Goal: Use online tool/utility

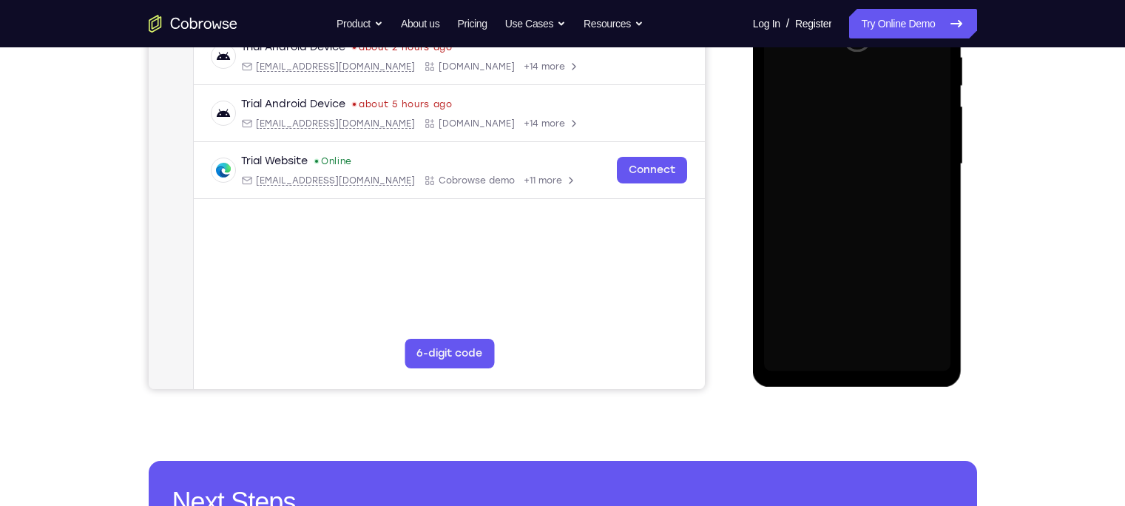
scroll to position [299, 0]
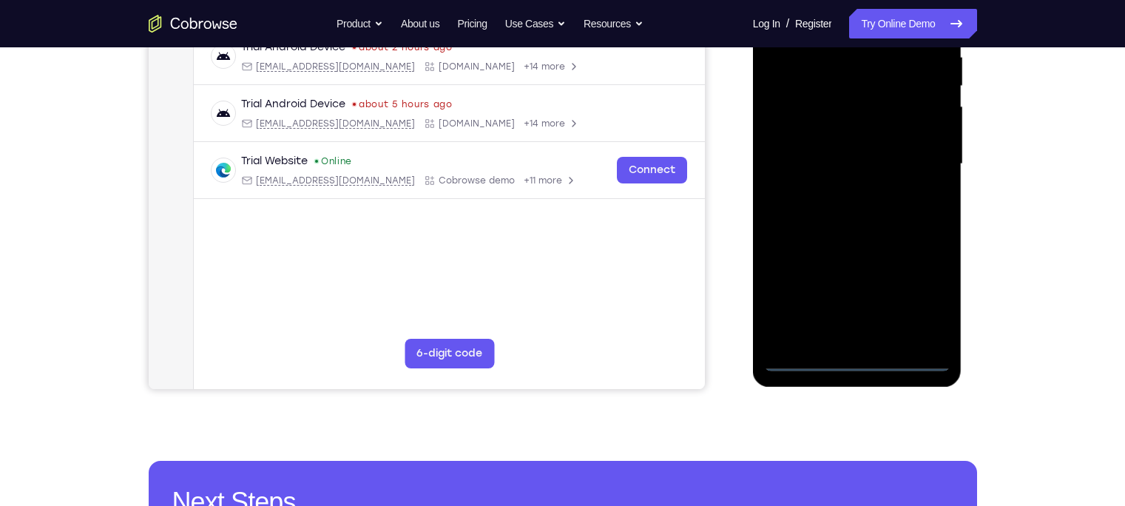
click at [854, 360] on div at bounding box center [857, 164] width 186 height 414
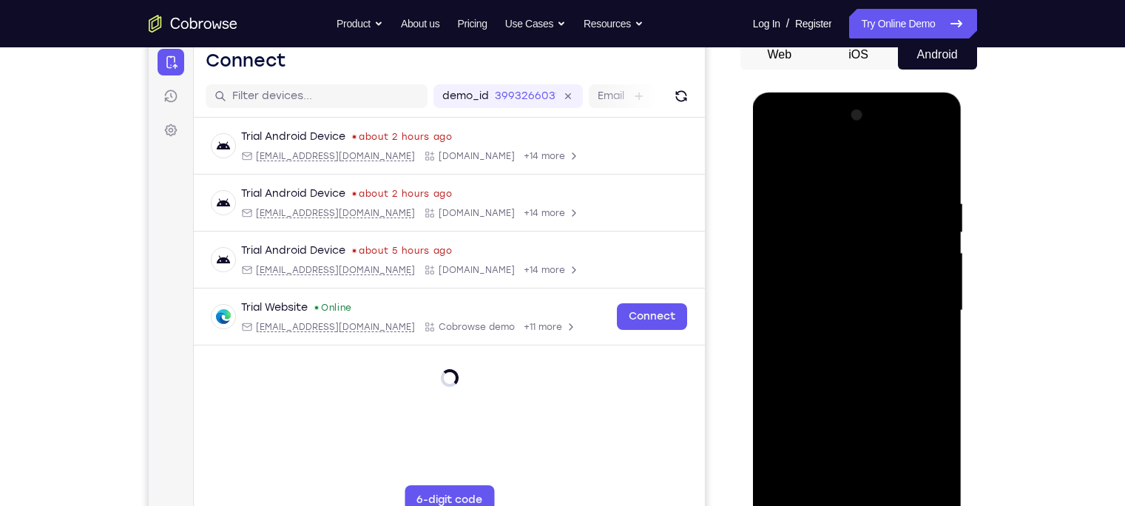
scroll to position [197, 0]
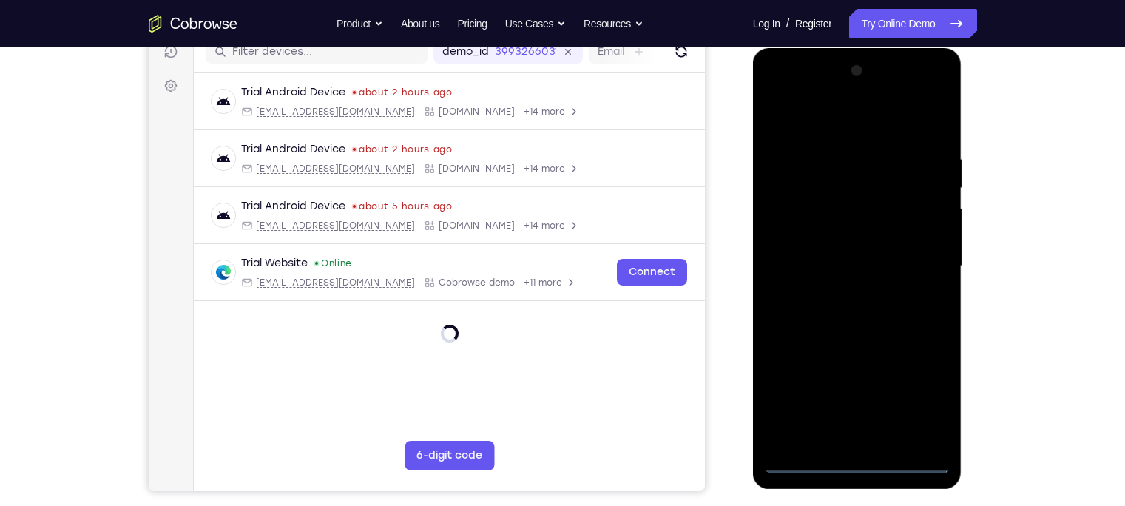
click at [871, 462] on div at bounding box center [857, 266] width 186 height 414
click at [920, 402] on div at bounding box center [857, 266] width 186 height 414
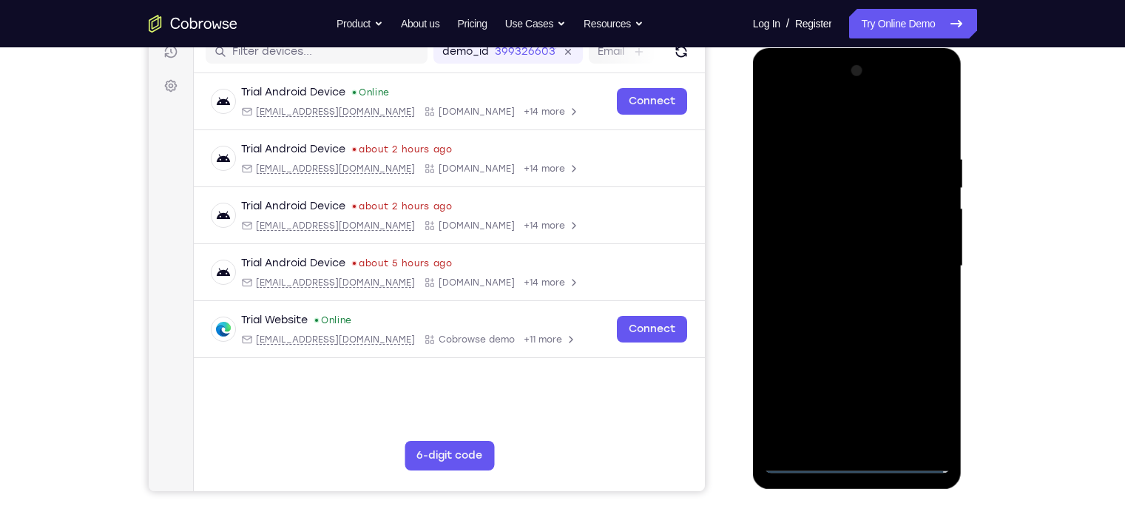
click at [786, 121] on div at bounding box center [857, 266] width 186 height 414
click at [917, 269] on div at bounding box center [857, 266] width 186 height 414
click at [836, 297] on div at bounding box center [857, 266] width 186 height 414
click at [837, 251] on div at bounding box center [857, 266] width 186 height 414
click at [824, 230] on div at bounding box center [857, 266] width 186 height 414
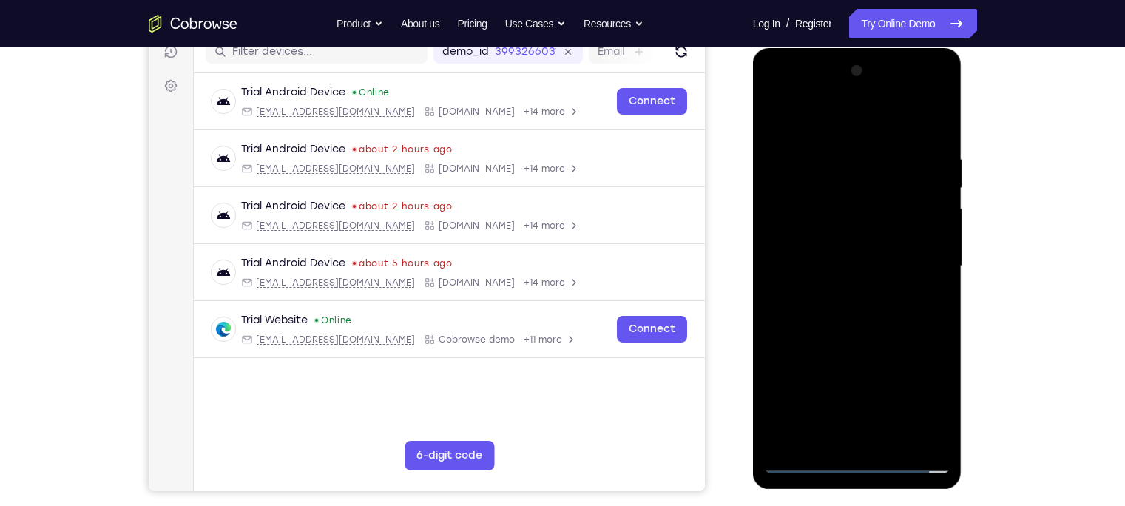
click at [871, 265] on div at bounding box center [857, 266] width 186 height 414
click at [855, 319] on div at bounding box center [857, 266] width 186 height 414
click at [882, 303] on div at bounding box center [857, 266] width 186 height 414
click at [834, 306] on div at bounding box center [857, 266] width 186 height 414
click at [886, 326] on div at bounding box center [857, 266] width 186 height 414
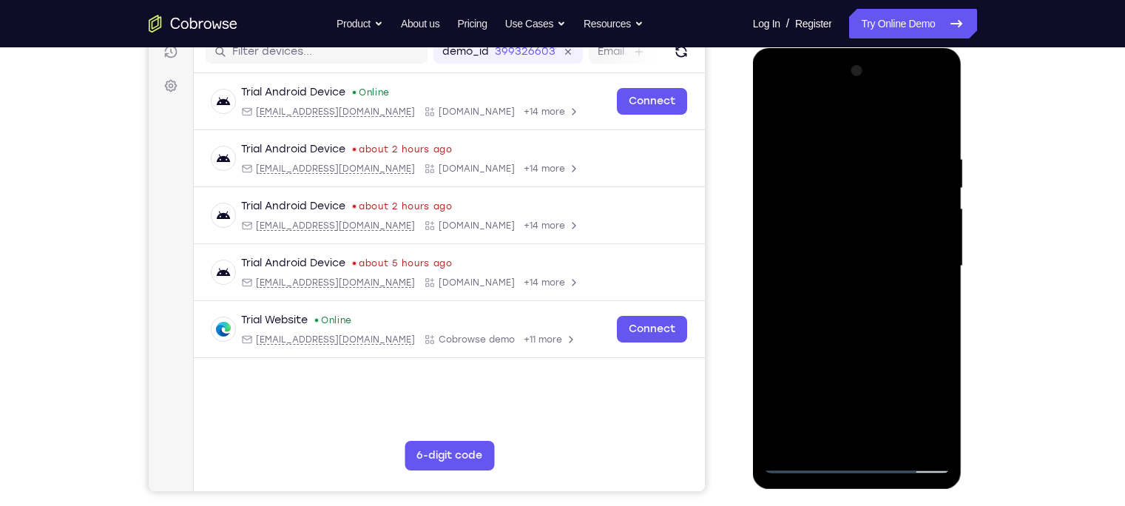
click at [937, 115] on div at bounding box center [857, 266] width 186 height 414
click at [780, 126] on div at bounding box center [857, 266] width 186 height 414
click at [928, 146] on div at bounding box center [857, 266] width 186 height 414
click at [914, 161] on div at bounding box center [857, 266] width 186 height 414
click at [889, 215] on div at bounding box center [857, 266] width 186 height 414
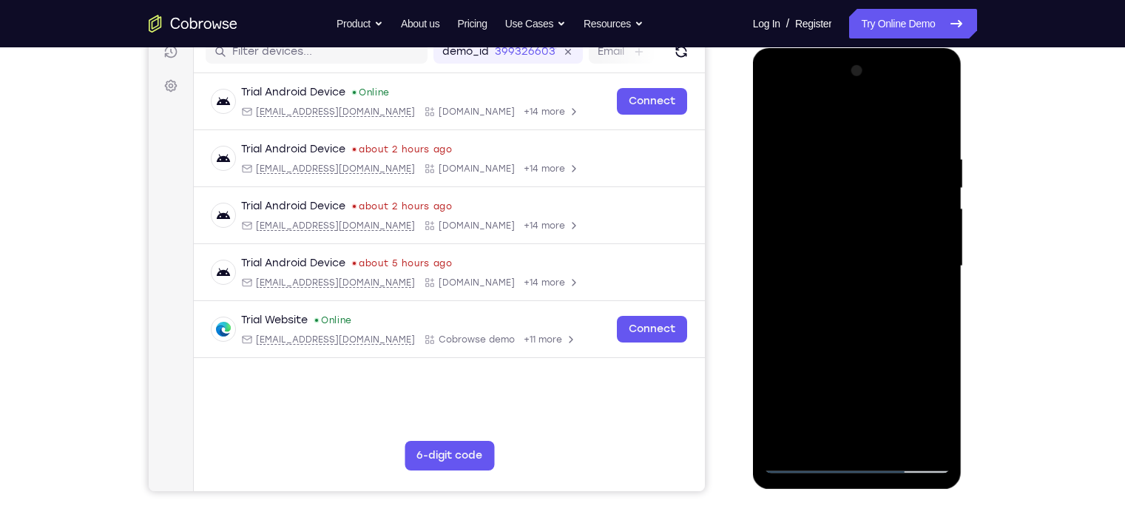
click at [924, 153] on div at bounding box center [857, 266] width 186 height 414
drag, startPoint x: 891, startPoint y: 146, endPoint x: 902, endPoint y: 146, distance: 10.4
click at [894, 148] on div at bounding box center [857, 266] width 186 height 414
click at [928, 122] on div at bounding box center [857, 266] width 186 height 414
click at [824, 439] on div at bounding box center [857, 266] width 186 height 414
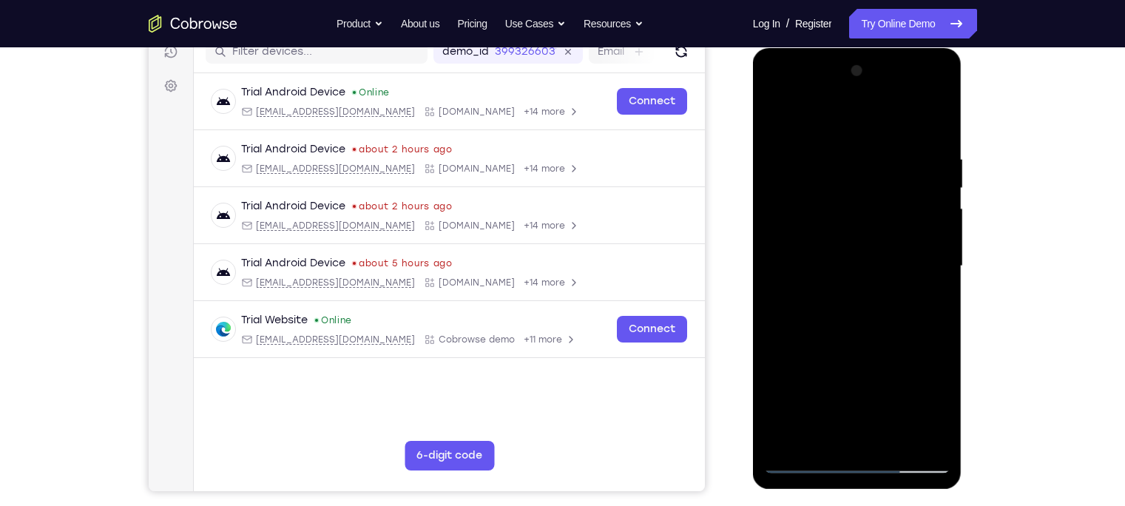
click at [860, 115] on div at bounding box center [857, 266] width 186 height 414
drag, startPoint x: 801, startPoint y: 140, endPoint x: 807, endPoint y: 148, distance: 10.1
click at [807, 148] on div at bounding box center [857, 266] width 186 height 414
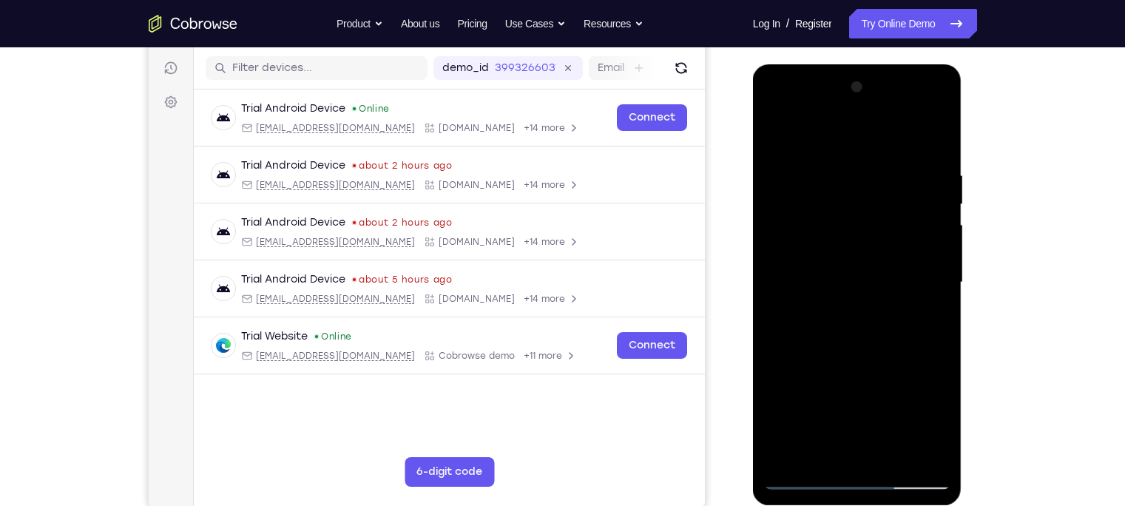
scroll to position [177, 0]
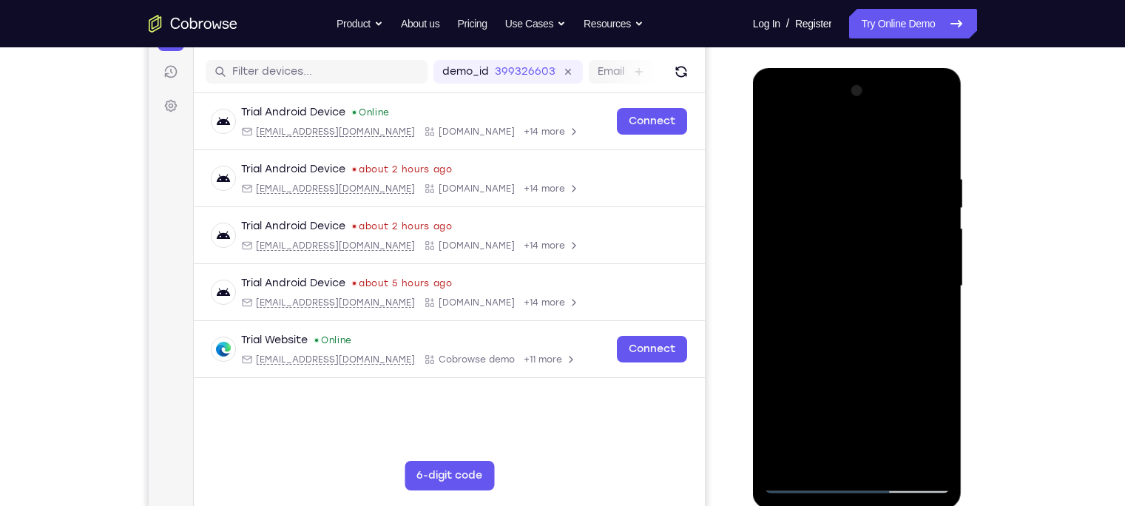
click at [773, 134] on div at bounding box center [857, 286] width 186 height 414
click at [849, 161] on div at bounding box center [857, 286] width 186 height 414
drag, startPoint x: 872, startPoint y: 311, endPoint x: 876, endPoint y: 231, distance: 80.7
click at [876, 231] on div at bounding box center [857, 286] width 186 height 414
click at [780, 135] on div at bounding box center [857, 286] width 186 height 414
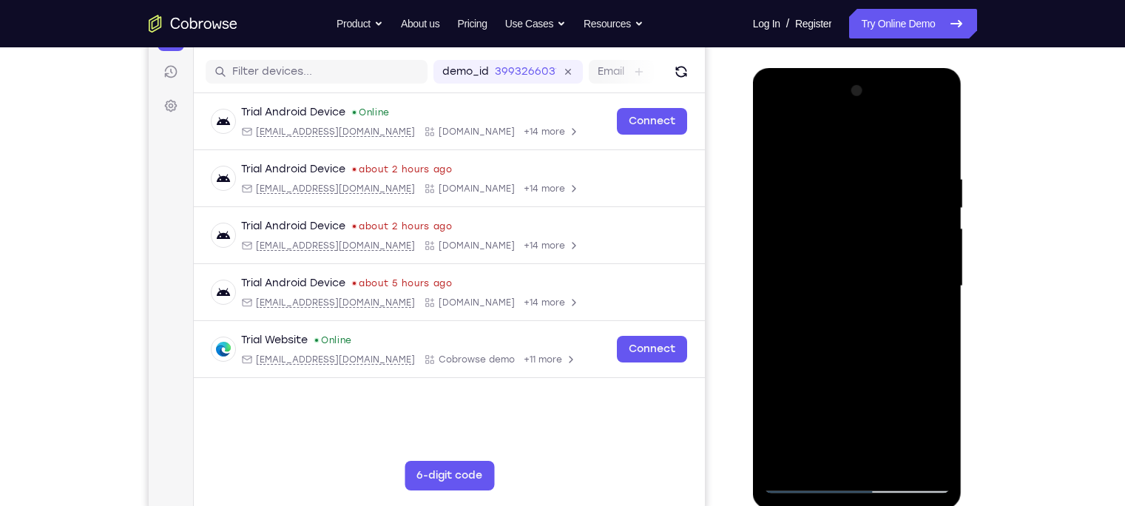
drag, startPoint x: 806, startPoint y: 195, endPoint x: 799, endPoint y: 277, distance: 82.4
click at [799, 277] on div at bounding box center [857, 286] width 186 height 414
click at [911, 140] on div at bounding box center [857, 286] width 186 height 414
click at [860, 177] on div at bounding box center [857, 286] width 186 height 414
click at [782, 141] on div at bounding box center [857, 286] width 186 height 414
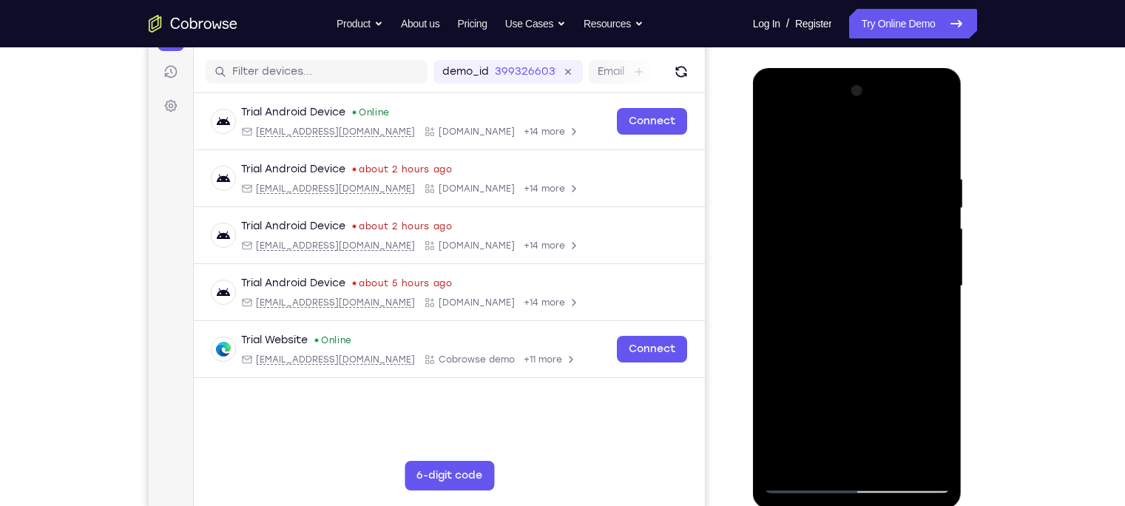
click at [800, 203] on div at bounding box center [857, 286] width 186 height 414
click at [786, 198] on div at bounding box center [857, 286] width 186 height 414
click at [797, 200] on div at bounding box center [857, 286] width 186 height 414
click at [936, 137] on div at bounding box center [857, 286] width 186 height 414
click at [883, 138] on div at bounding box center [857, 286] width 186 height 414
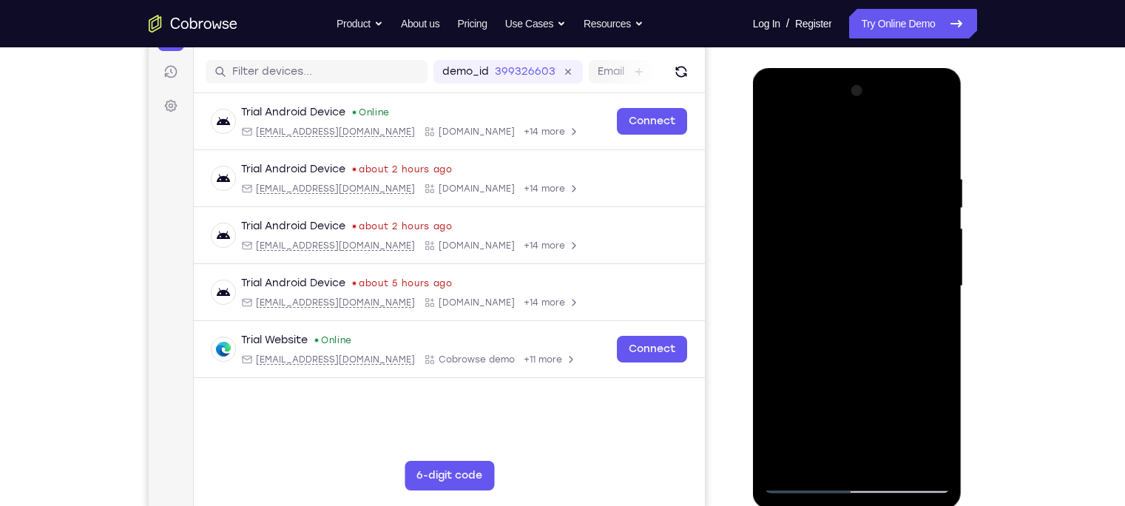
click at [850, 203] on div at bounding box center [857, 286] width 186 height 414
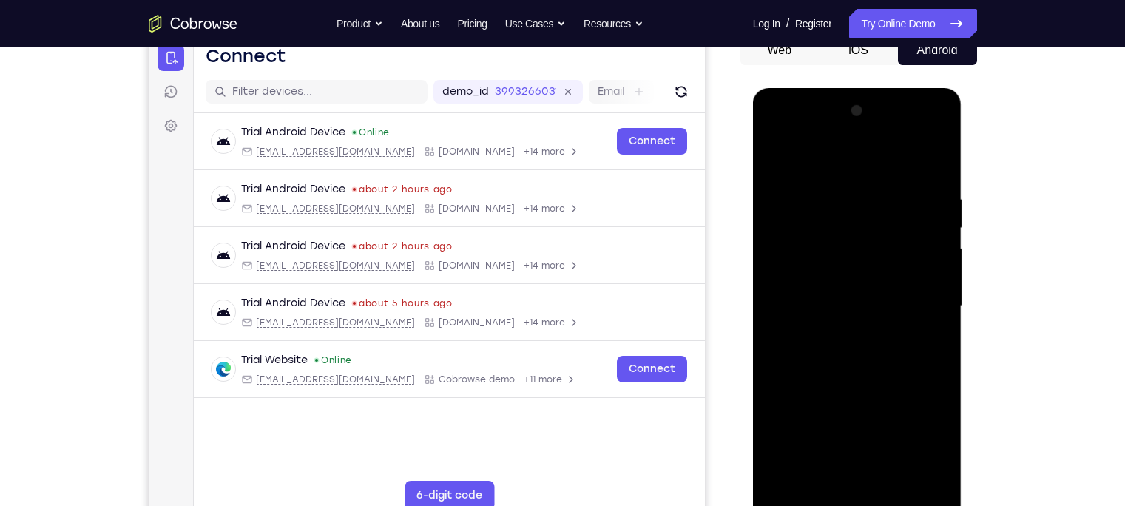
scroll to position [155, 0]
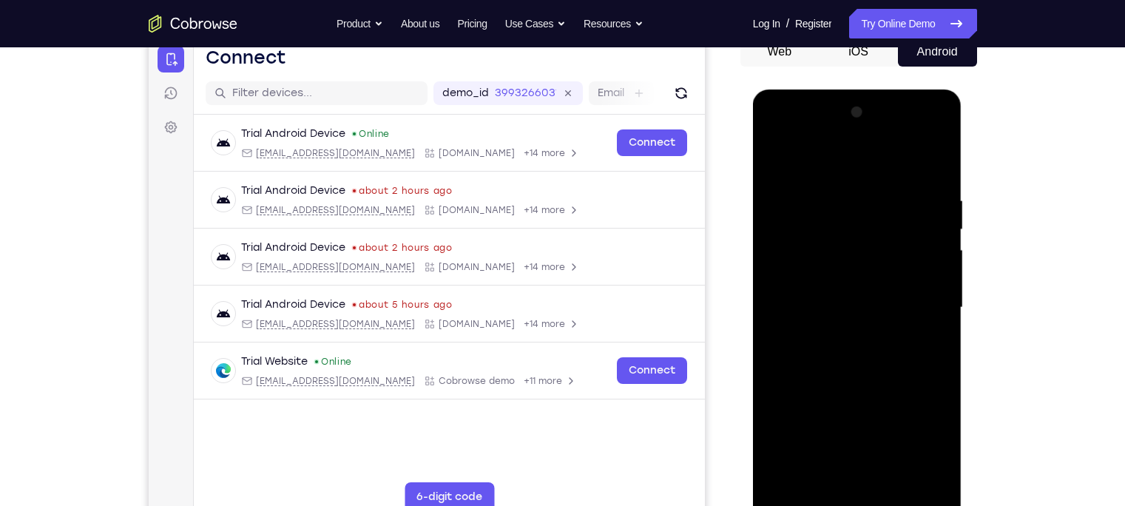
click at [776, 158] on div at bounding box center [857, 308] width 186 height 414
drag, startPoint x: 817, startPoint y: 275, endPoint x: 826, endPoint y: 151, distance: 124.6
click at [826, 151] on div at bounding box center [857, 308] width 186 height 414
click at [833, 270] on div at bounding box center [857, 308] width 186 height 414
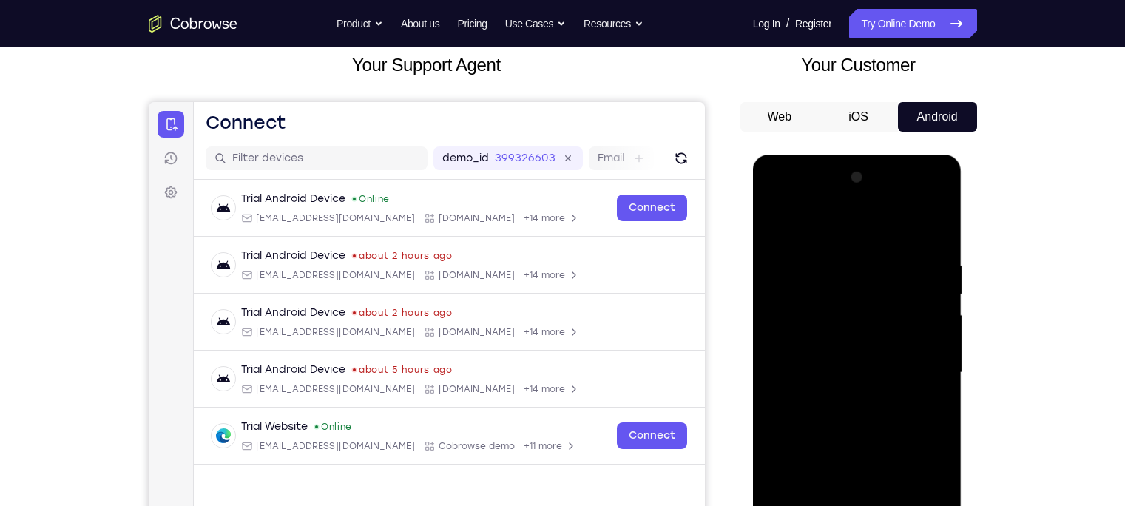
scroll to position [88, 0]
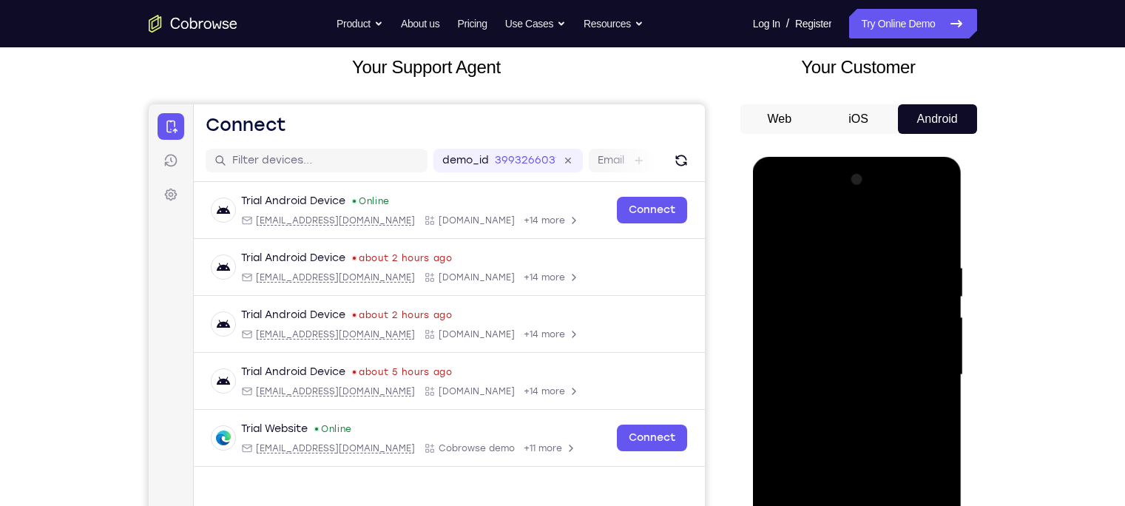
drag, startPoint x: 829, startPoint y: 257, endPoint x: 806, endPoint y: 408, distance: 153.4
click at [806, 408] on div at bounding box center [857, 375] width 186 height 414
click at [916, 388] on div at bounding box center [857, 375] width 186 height 414
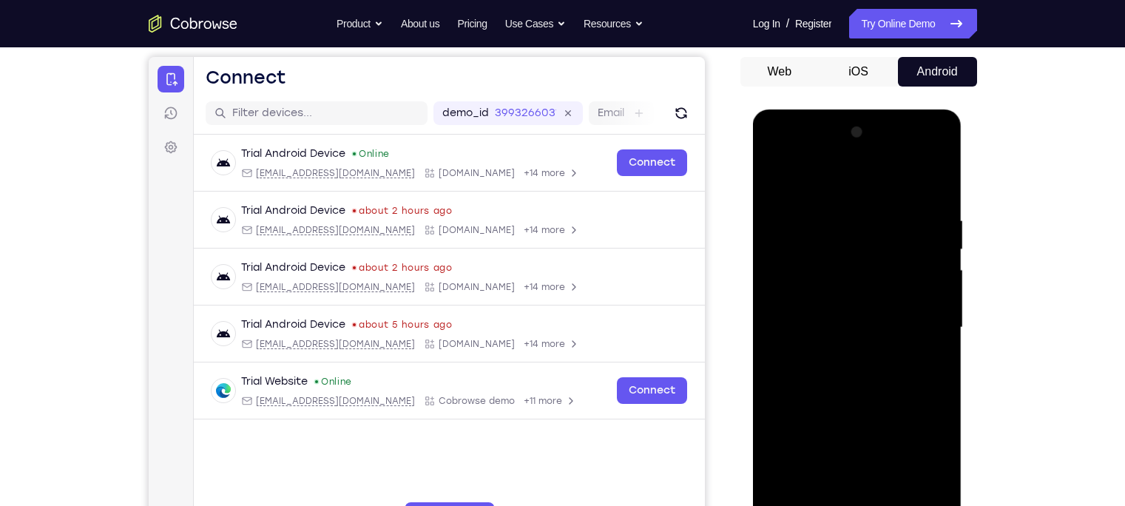
scroll to position [173, 0]
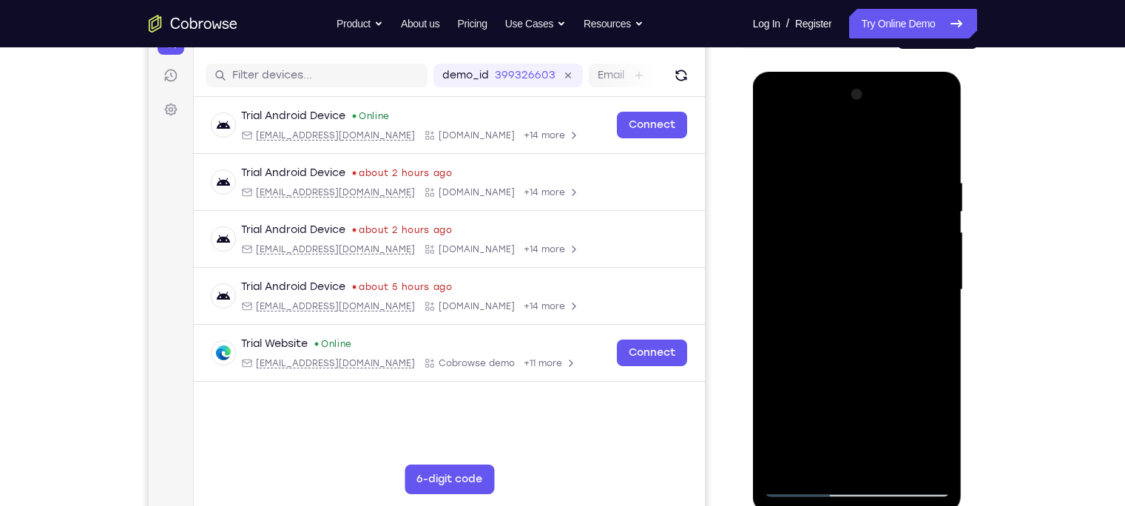
click at [814, 296] on div at bounding box center [857, 290] width 186 height 414
click at [807, 229] on div at bounding box center [857, 290] width 186 height 414
drag, startPoint x: 806, startPoint y: 408, endPoint x: 810, endPoint y: 315, distance: 93.3
click at [810, 315] on div at bounding box center [857, 290] width 186 height 414
click at [814, 373] on div at bounding box center [857, 290] width 186 height 414
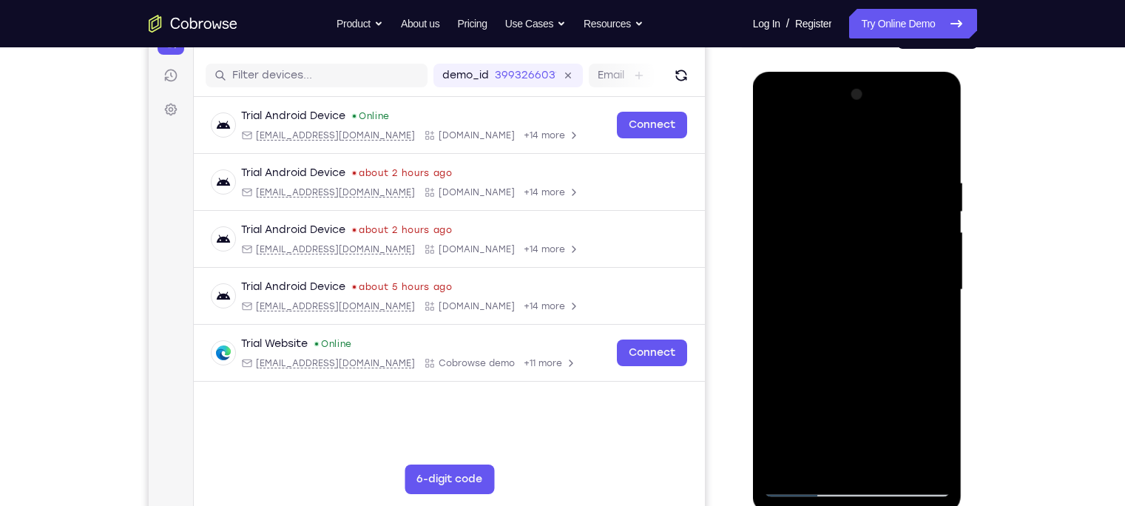
click at [790, 460] on div at bounding box center [857, 290] width 186 height 414
click at [840, 190] on div at bounding box center [857, 290] width 186 height 414
click at [883, 205] on div at bounding box center [857, 290] width 186 height 414
click at [908, 210] on div at bounding box center [857, 290] width 186 height 414
click at [914, 205] on div at bounding box center [857, 290] width 186 height 414
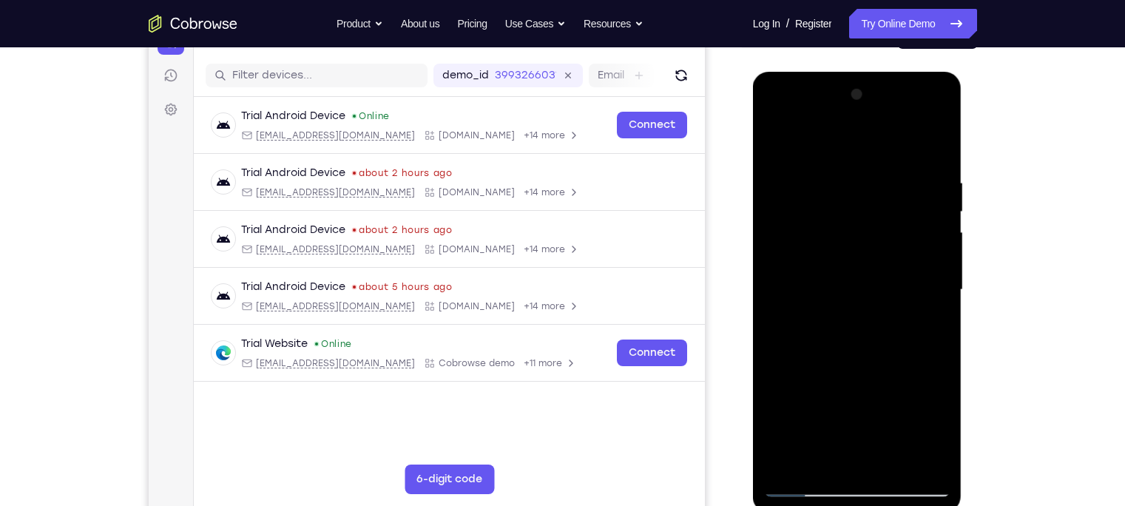
click at [928, 177] on div at bounding box center [857, 290] width 186 height 414
click at [942, 147] on div at bounding box center [857, 290] width 186 height 414
drag, startPoint x: 890, startPoint y: 215, endPoint x: 838, endPoint y: 535, distance: 324.5
click at [838, 505] on html "Online web based iOS Simulators and Android Emulators. Run iPhone, iPad, Mobile…" at bounding box center [858, 294] width 211 height 444
click at [837, 172] on div at bounding box center [857, 290] width 186 height 414
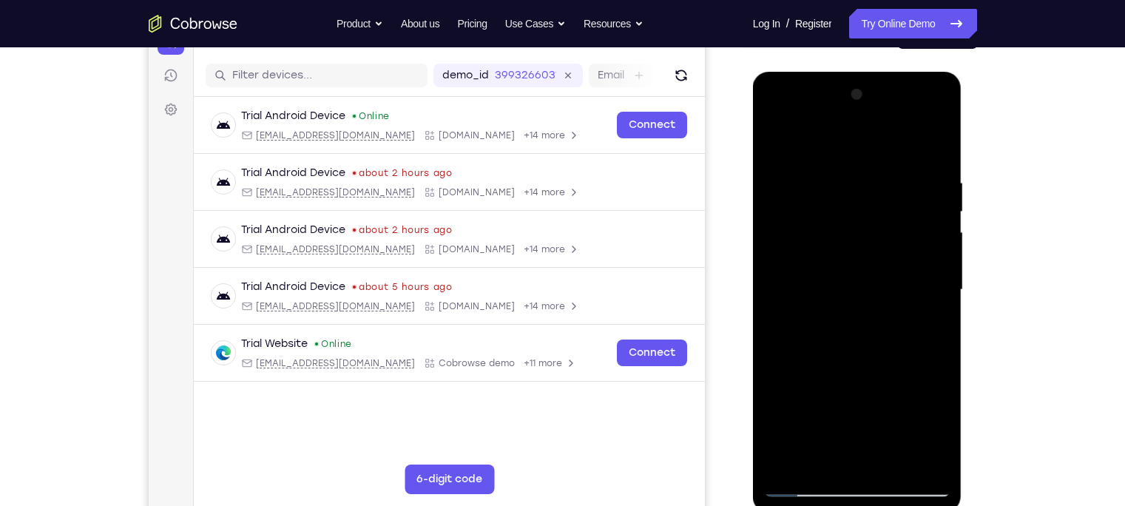
click at [922, 220] on div at bounding box center [857, 290] width 186 height 414
click at [928, 141] on div at bounding box center [857, 290] width 186 height 414
click at [877, 181] on div at bounding box center [857, 290] width 186 height 414
drag, startPoint x: 940, startPoint y: 177, endPoint x: 843, endPoint y: 197, distance: 98.2
click at [843, 197] on div at bounding box center [857, 290] width 186 height 414
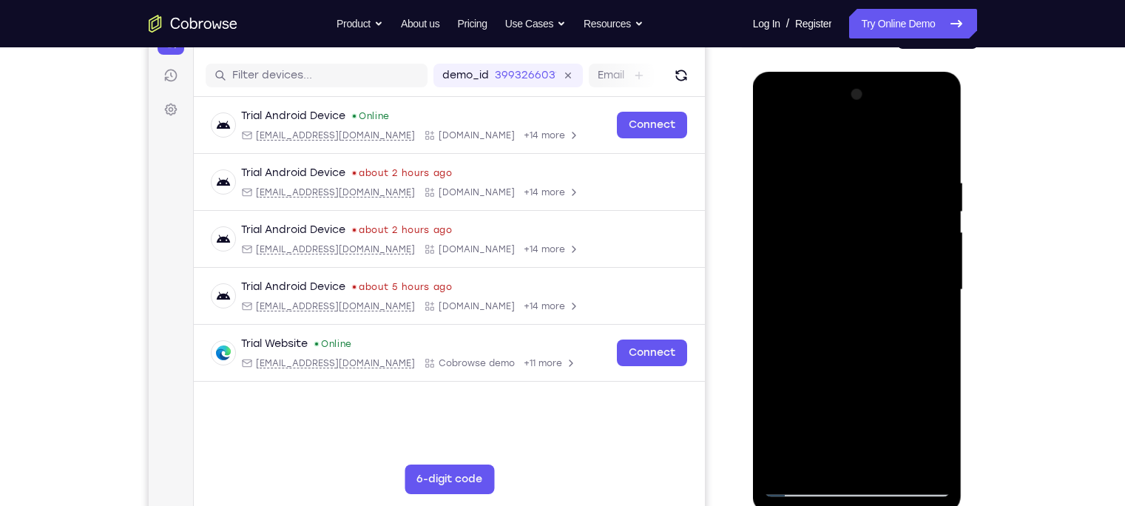
click at [911, 242] on div at bounding box center [857, 290] width 186 height 414
click at [932, 153] on div at bounding box center [857, 290] width 186 height 414
click at [800, 146] on div at bounding box center [857, 290] width 186 height 414
click at [780, 141] on div at bounding box center [857, 290] width 186 height 414
drag, startPoint x: 788, startPoint y: 176, endPoint x: 977, endPoint y: 252, distance: 203.5
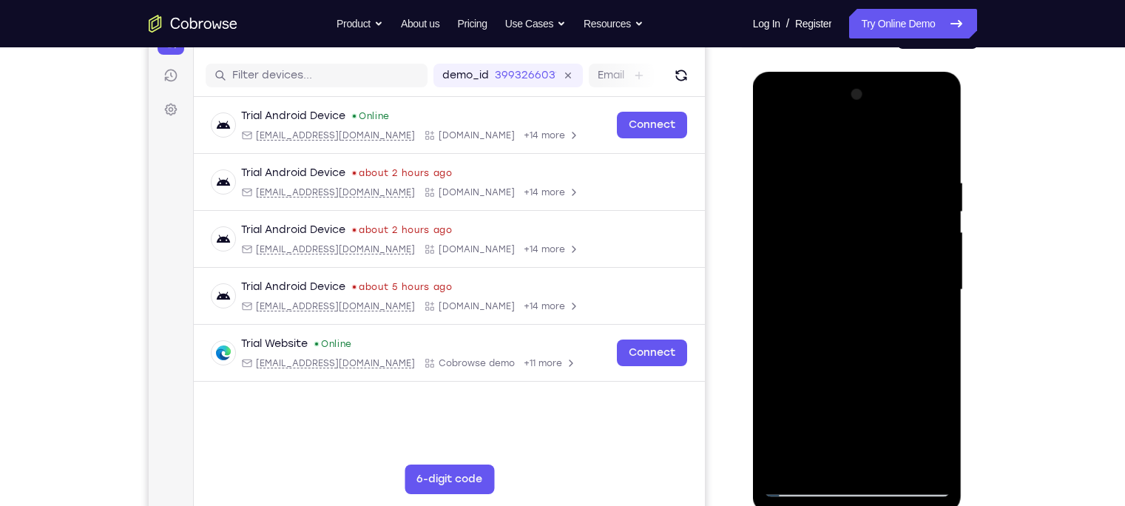
click at [964, 252] on html "Online web based iOS Simulators and Android Emulators. Run iPhone, iPad, Mobile…" at bounding box center [858, 294] width 211 height 444
drag, startPoint x: 925, startPoint y: 227, endPoint x: 884, endPoint y: 216, distance: 42.9
click at [884, 216] on div at bounding box center [857, 290] width 186 height 414
click at [901, 212] on div at bounding box center [857, 290] width 186 height 414
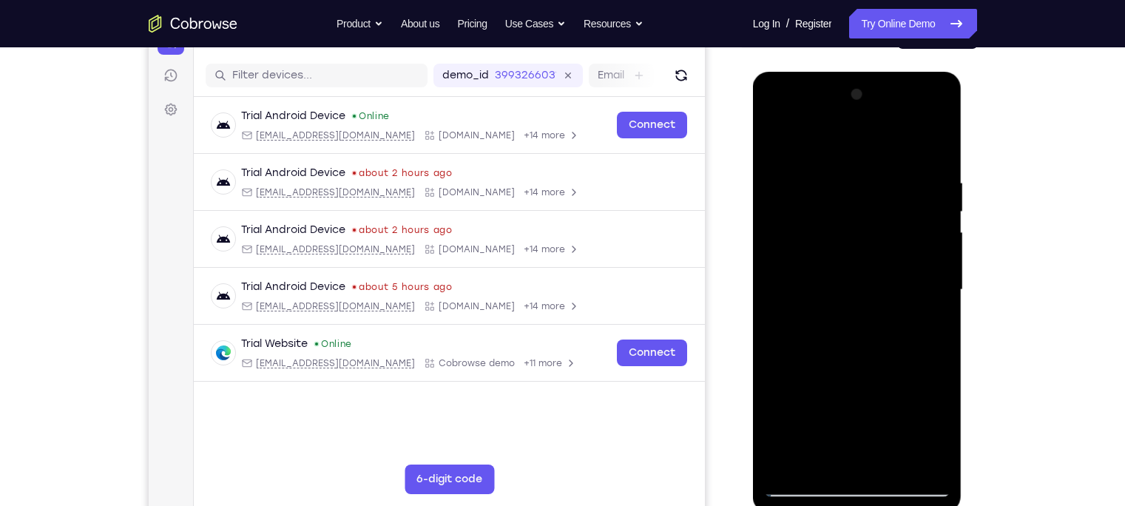
click at [792, 255] on div at bounding box center [857, 290] width 186 height 414
drag, startPoint x: 869, startPoint y: 260, endPoint x: 866, endPoint y: 327, distance: 66.6
click at [866, 327] on div at bounding box center [857, 290] width 186 height 414
click at [899, 258] on div at bounding box center [857, 290] width 186 height 414
click at [806, 146] on div at bounding box center [857, 290] width 186 height 414
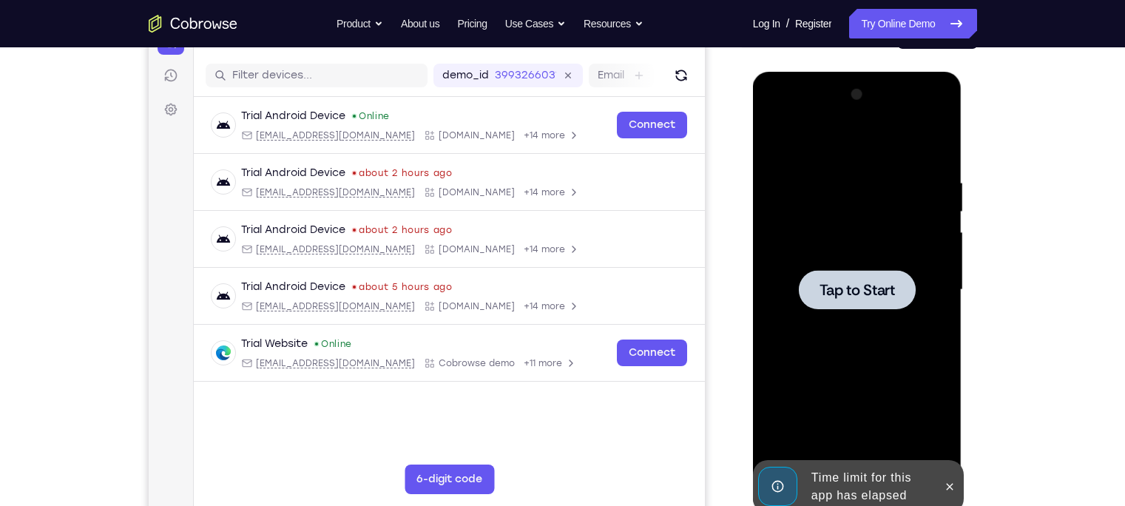
click at [784, 266] on div at bounding box center [857, 290] width 186 height 414
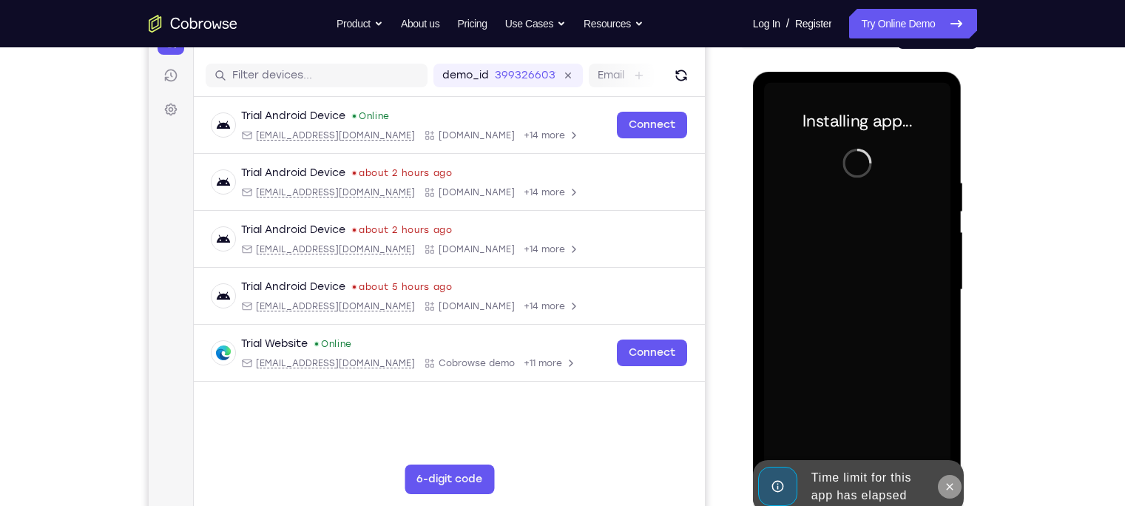
click at [944, 485] on icon at bounding box center [950, 487] width 12 height 12
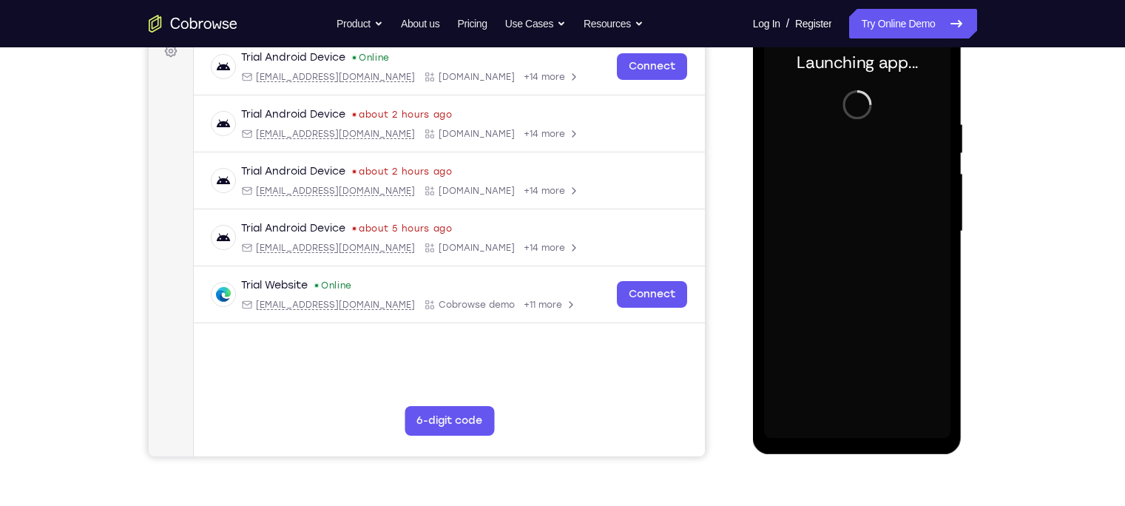
scroll to position [223, 0]
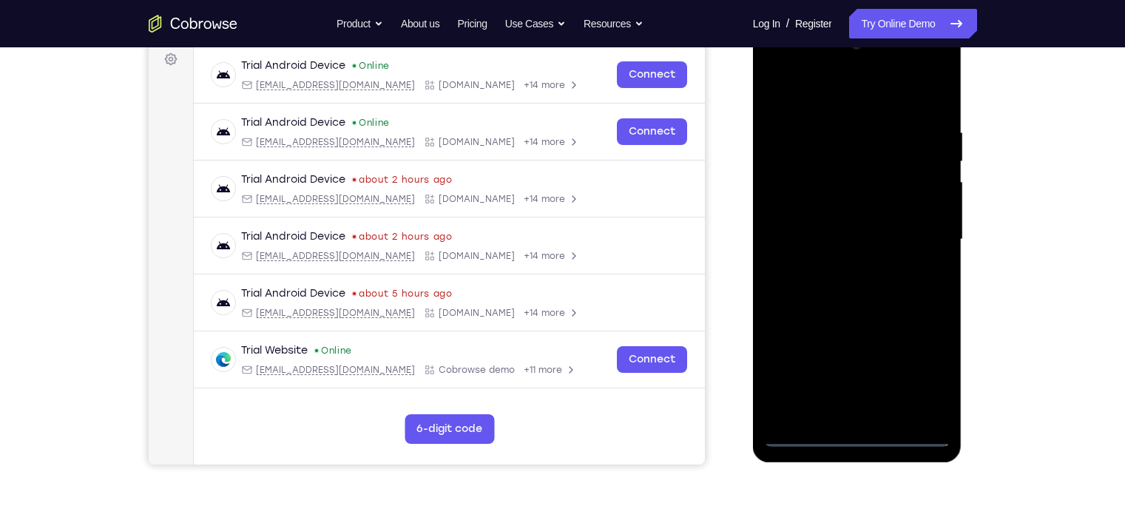
click at [849, 432] on div at bounding box center [857, 240] width 186 height 414
click at [914, 380] on div at bounding box center [857, 240] width 186 height 414
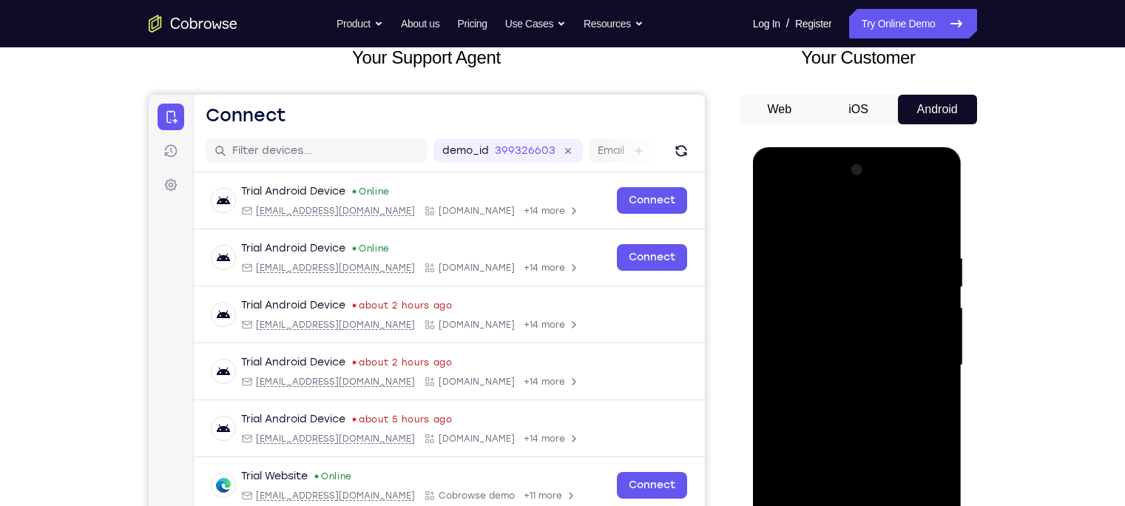
scroll to position [98, 0]
click at [794, 218] on div at bounding box center [857, 365] width 186 height 414
click at [917, 361] on div at bounding box center [857, 365] width 186 height 414
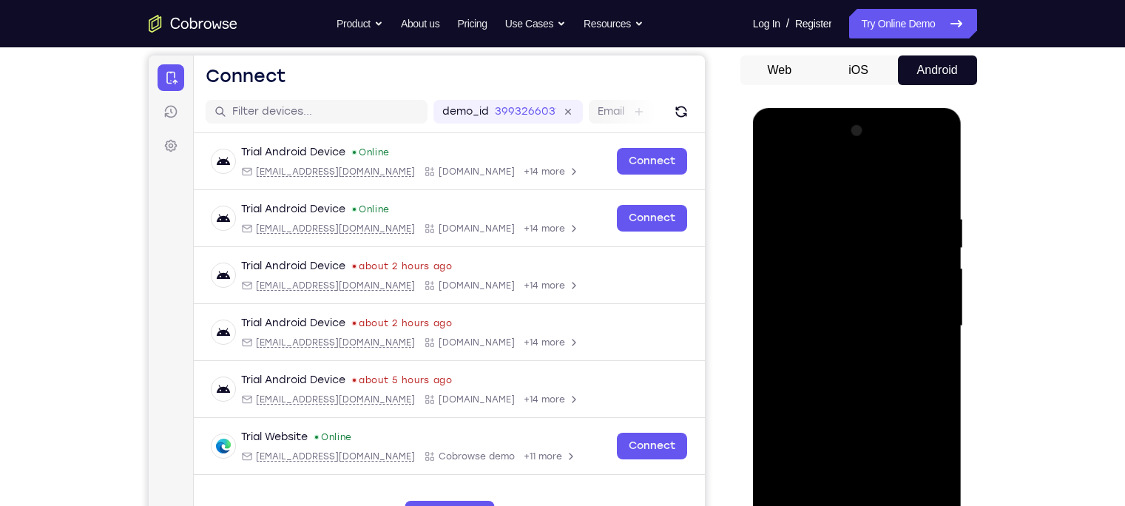
scroll to position [141, 0]
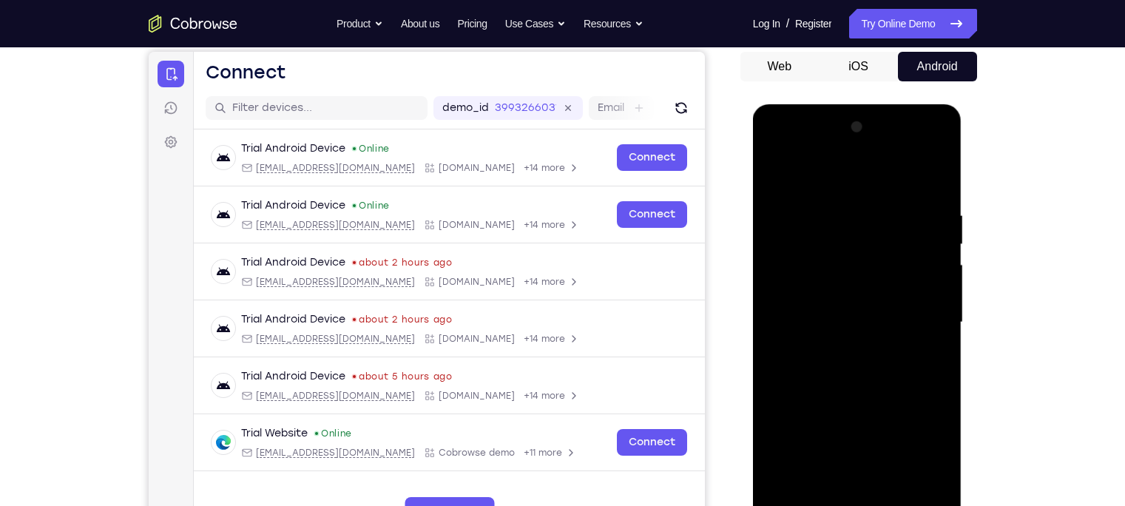
click at [839, 350] on div at bounding box center [857, 322] width 186 height 414
click at [821, 317] on div at bounding box center [857, 322] width 186 height 414
click at [855, 282] on div at bounding box center [857, 322] width 186 height 414
click at [851, 319] on div at bounding box center [857, 322] width 186 height 414
click at [895, 272] on div at bounding box center [857, 322] width 186 height 414
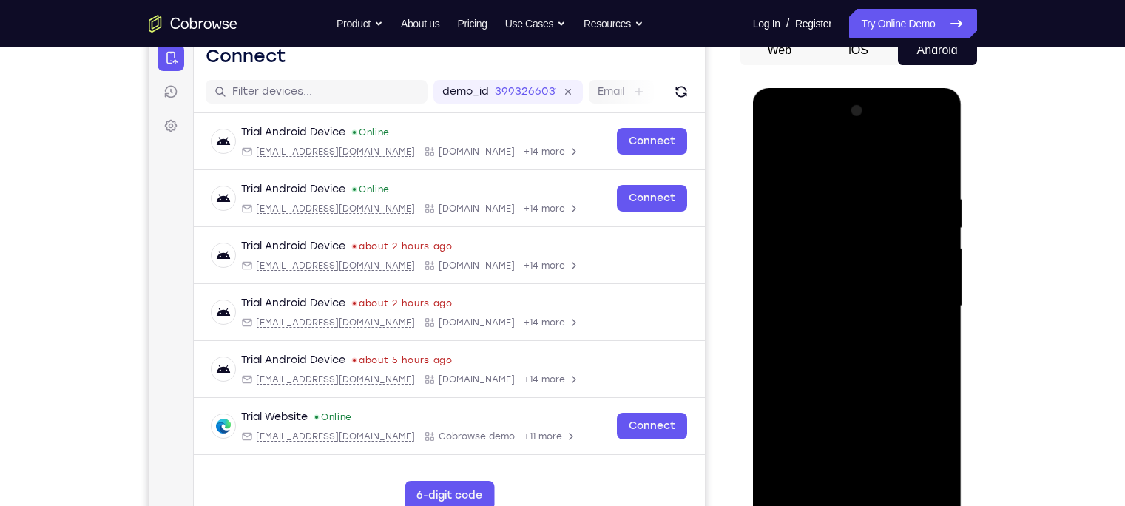
scroll to position [158, 0]
click at [894, 356] on div at bounding box center [857, 305] width 186 height 414
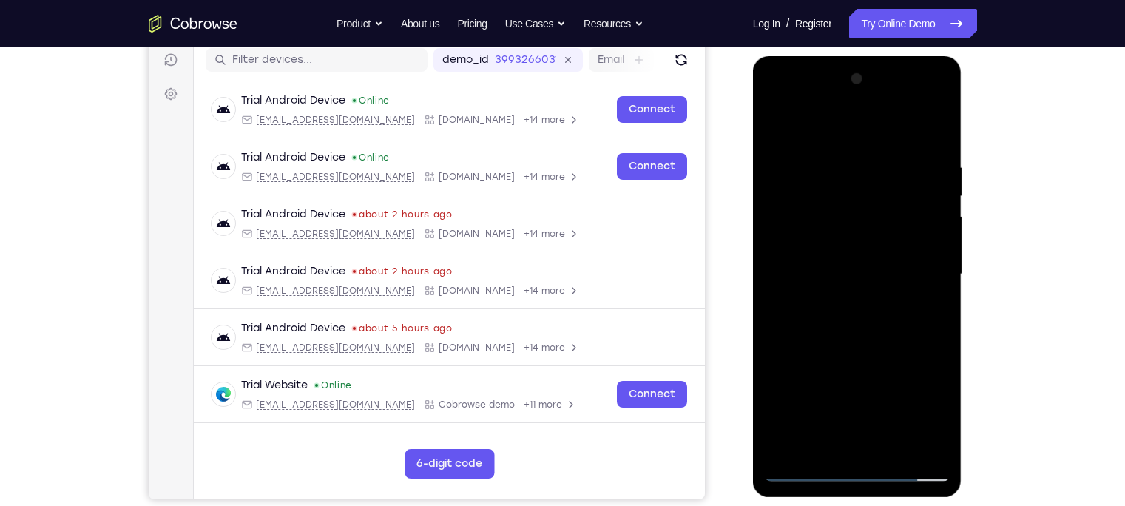
scroll to position [190, 0]
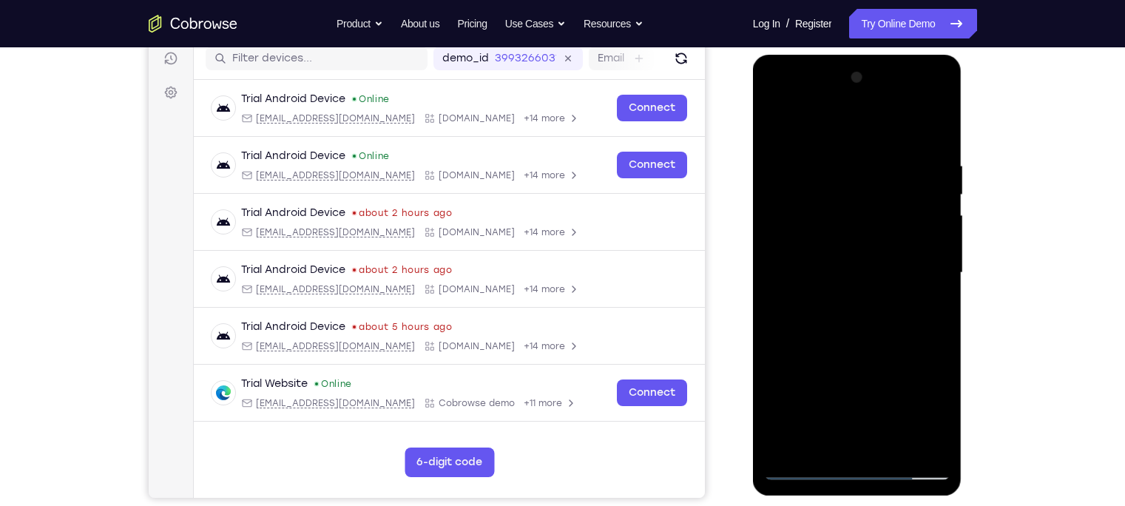
click at [888, 322] on div at bounding box center [857, 273] width 186 height 414
click at [888, 332] on div at bounding box center [857, 273] width 186 height 414
drag, startPoint x: 880, startPoint y: 207, endPoint x: 823, endPoint y: 444, distance: 243.5
click at [823, 444] on div at bounding box center [857, 273] width 186 height 414
click at [877, 161] on div at bounding box center [857, 273] width 186 height 414
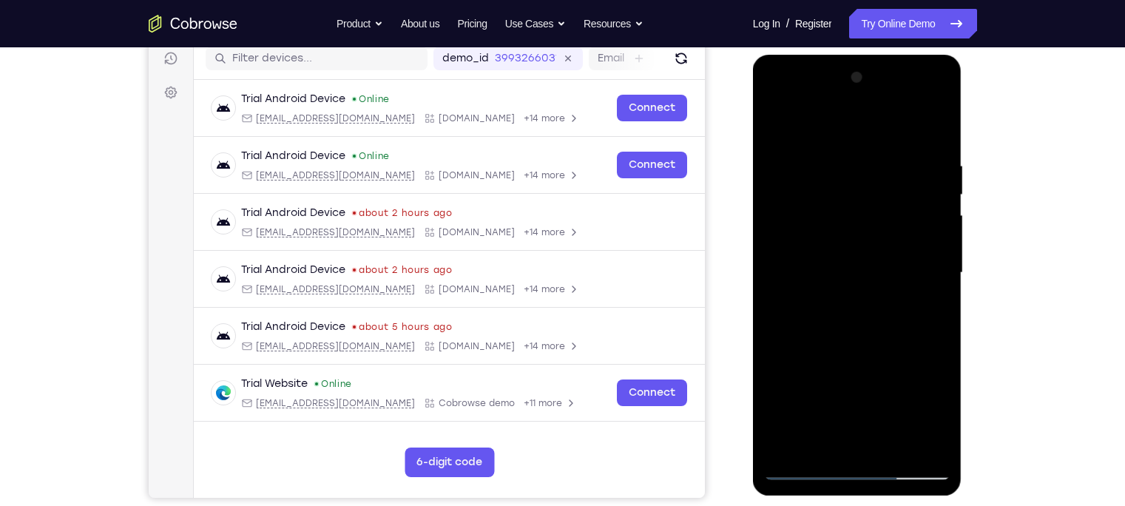
click at [845, 155] on div at bounding box center [857, 273] width 186 height 414
click at [929, 181] on div at bounding box center [857, 273] width 186 height 414
click at [921, 178] on div at bounding box center [857, 273] width 186 height 414
click at [836, 129] on div at bounding box center [857, 273] width 186 height 414
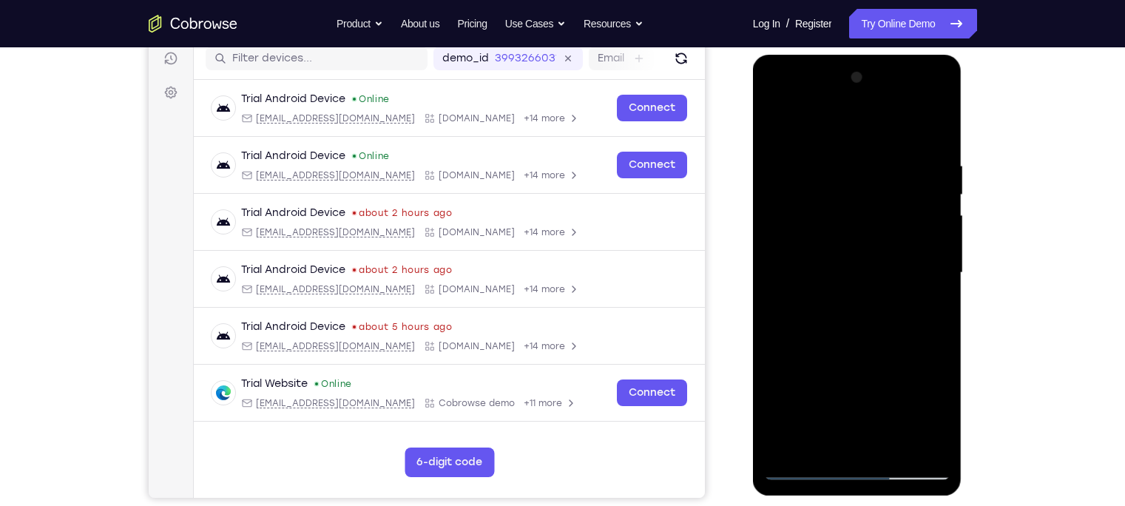
drag, startPoint x: 868, startPoint y: 301, endPoint x: 863, endPoint y: 220, distance: 80.8
click at [863, 220] on div at bounding box center [857, 273] width 186 height 414
click at [778, 121] on div at bounding box center [857, 273] width 186 height 414
click at [780, 126] on div at bounding box center [857, 273] width 186 height 414
click at [872, 181] on div at bounding box center [857, 273] width 186 height 414
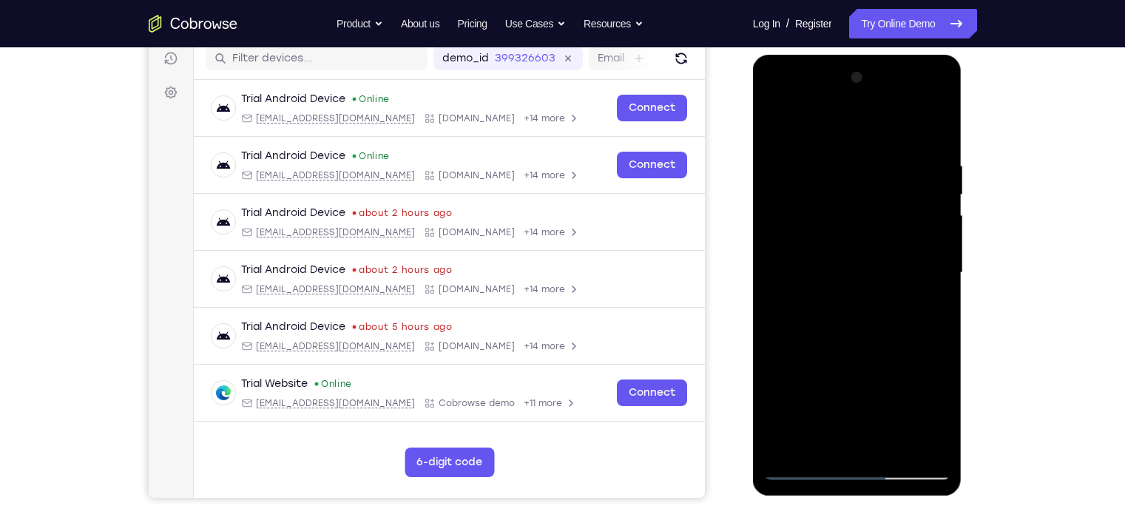
click at [872, 181] on div at bounding box center [857, 273] width 186 height 414
drag, startPoint x: 886, startPoint y: 202, endPoint x: 806, endPoint y: 183, distance: 82.2
click at [806, 183] on div at bounding box center [857, 273] width 186 height 414
drag, startPoint x: 948, startPoint y: 258, endPoint x: 898, endPoint y: 224, distance: 60.1
click at [898, 224] on div at bounding box center [857, 273] width 186 height 414
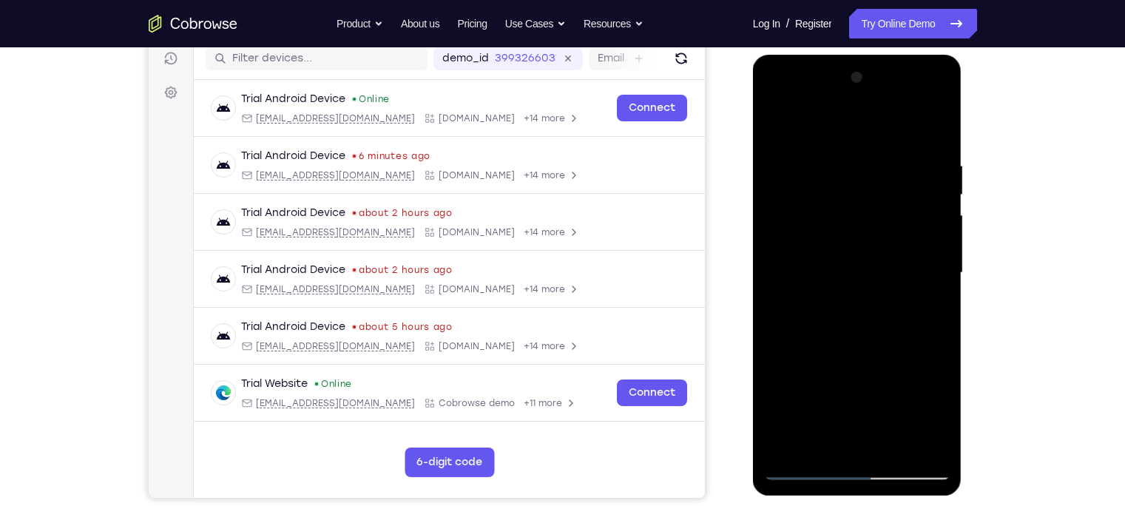
click at [927, 221] on div at bounding box center [857, 273] width 186 height 414
click at [926, 203] on div at bounding box center [857, 273] width 186 height 414
click at [918, 172] on div at bounding box center [857, 273] width 186 height 414
click at [931, 169] on div at bounding box center [857, 273] width 186 height 414
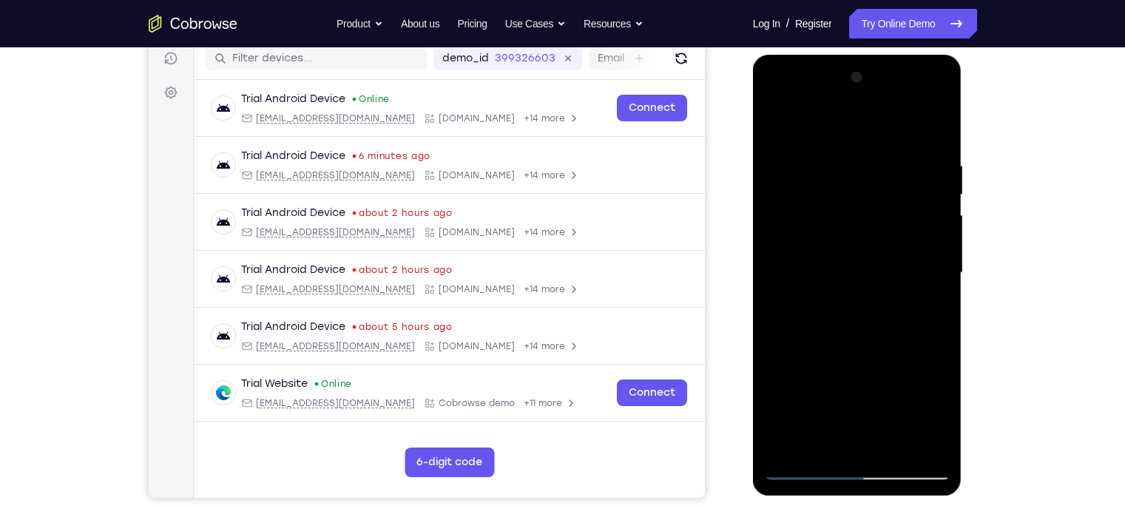
click at [930, 132] on div at bounding box center [857, 273] width 186 height 414
drag, startPoint x: 869, startPoint y: 306, endPoint x: 768, endPoint y: 554, distance: 267.5
click at [768, 499] on html "Online web based iOS Simulators and Android Emulators. Run iPhone, iPad, Mobile…" at bounding box center [858, 277] width 211 height 444
drag, startPoint x: 886, startPoint y: 224, endPoint x: 851, endPoint y: 405, distance: 184.7
click at [851, 405] on div at bounding box center [857, 273] width 186 height 414
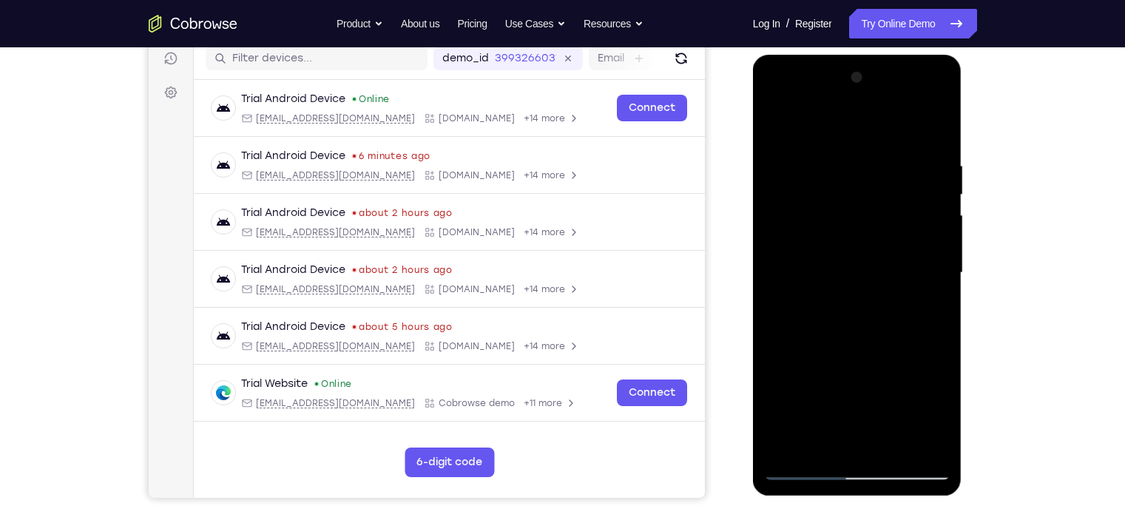
drag, startPoint x: 851, startPoint y: 246, endPoint x: 809, endPoint y: 477, distance: 234.6
click at [809, 477] on div at bounding box center [857, 273] width 186 height 414
click at [847, 161] on div at bounding box center [857, 273] width 186 height 414
click at [944, 184] on div at bounding box center [857, 273] width 186 height 414
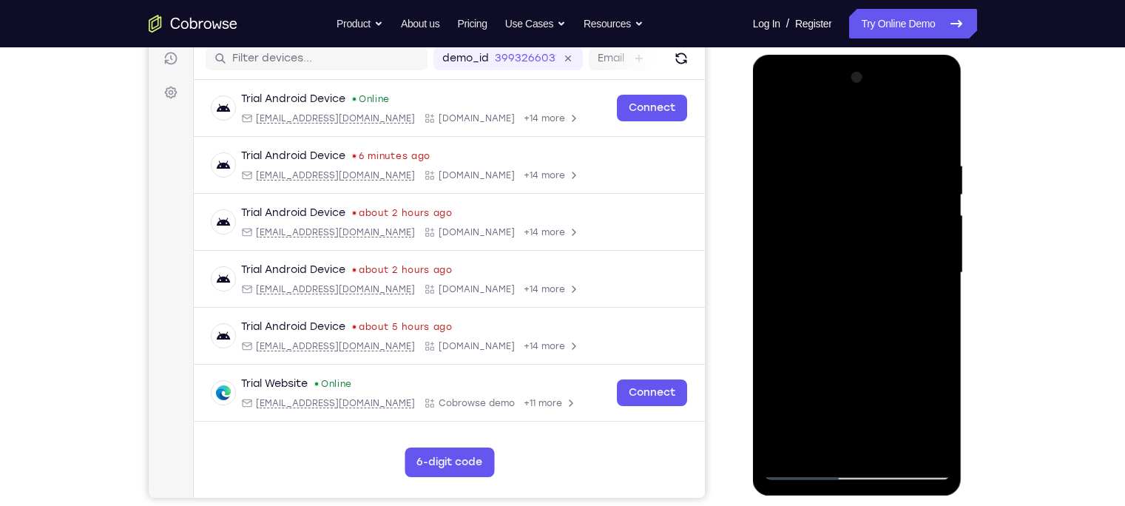
drag, startPoint x: 869, startPoint y: 185, endPoint x: 945, endPoint y: 182, distance: 77.0
click at [945, 182] on div at bounding box center [857, 273] width 186 height 414
click at [923, 292] on div at bounding box center [857, 273] width 186 height 414
click at [931, 130] on div at bounding box center [857, 273] width 186 height 414
click at [923, 158] on div at bounding box center [857, 273] width 186 height 414
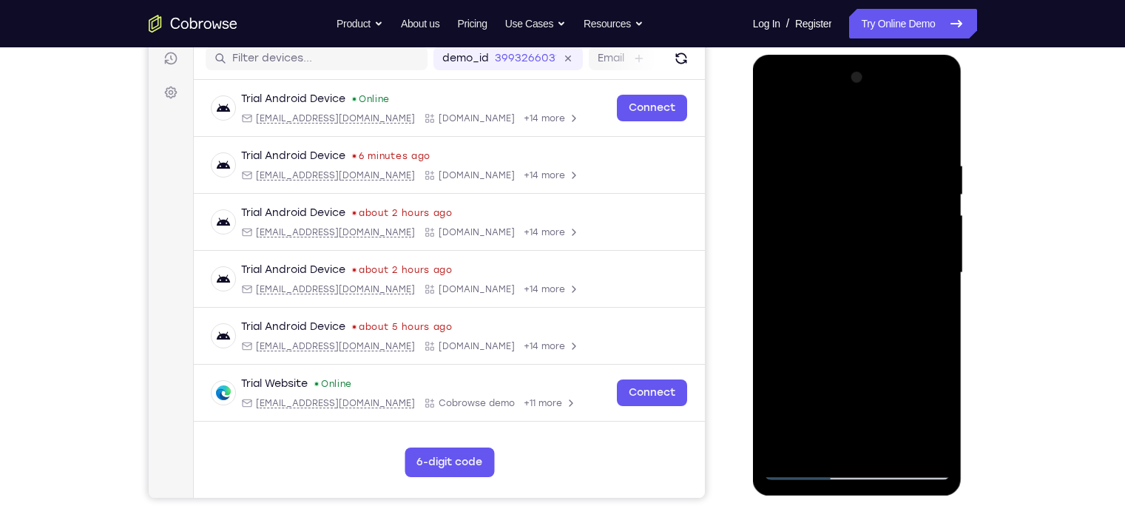
click at [908, 249] on div at bounding box center [857, 273] width 186 height 414
click at [936, 135] on div at bounding box center [857, 273] width 186 height 414
drag, startPoint x: 903, startPoint y: 186, endPoint x: 880, endPoint y: 343, distance: 159.2
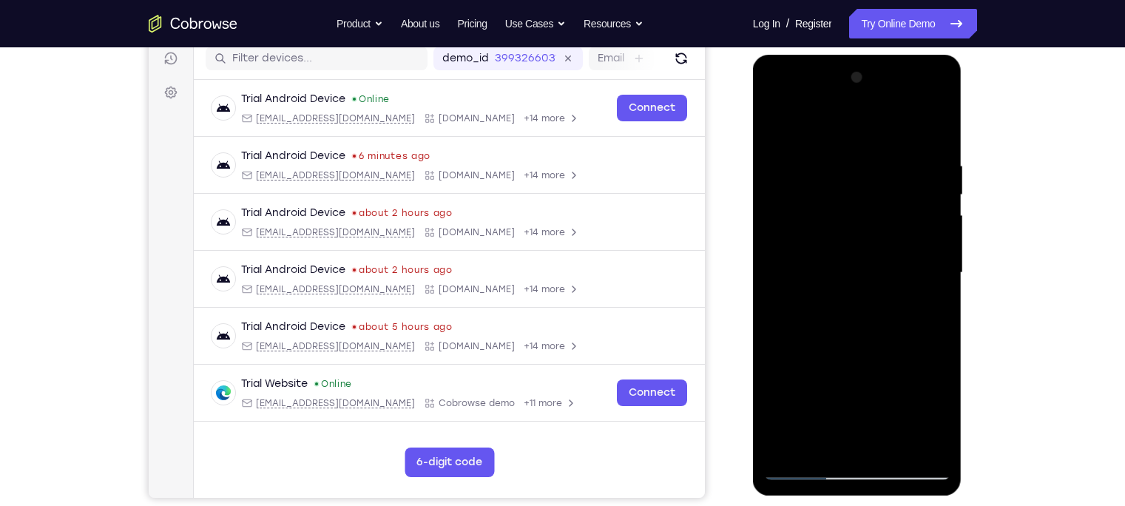
click at [880, 343] on div at bounding box center [857, 273] width 186 height 414
click at [873, 172] on div at bounding box center [857, 273] width 186 height 414
click at [903, 179] on div at bounding box center [857, 273] width 186 height 414
drag, startPoint x: 906, startPoint y: 195, endPoint x: 903, endPoint y: 240, distance: 45.2
click at [903, 240] on div at bounding box center [857, 273] width 186 height 414
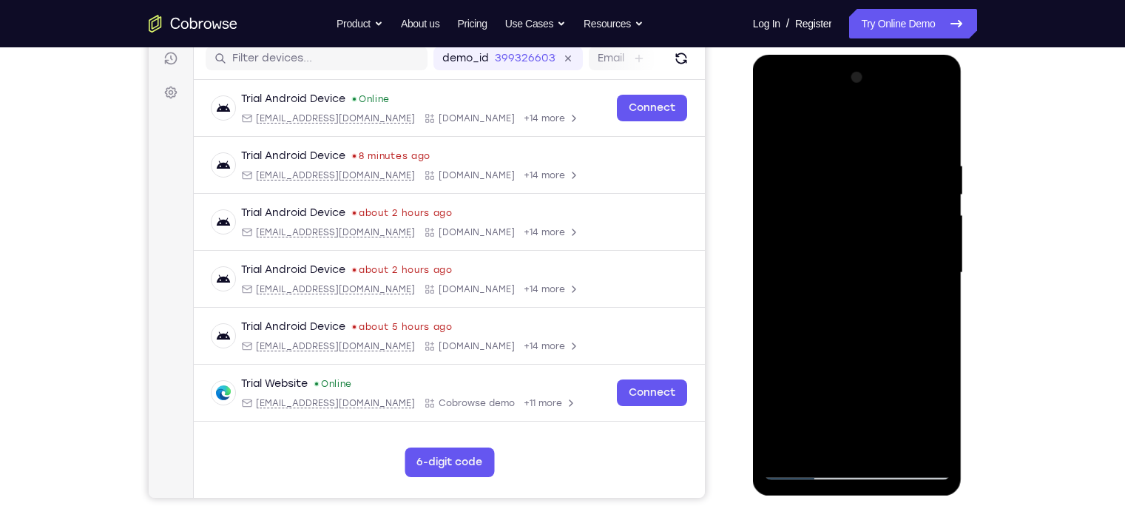
click at [903, 240] on div at bounding box center [857, 273] width 186 height 414
click at [934, 125] on div at bounding box center [857, 273] width 186 height 414
drag, startPoint x: 864, startPoint y: 186, endPoint x: 832, endPoint y: 504, distance: 319.8
click at [832, 499] on html "Online web based iOS Simulators and Android Emulators. Run iPhone, iPad, Mobile…" at bounding box center [858, 277] width 211 height 444
click at [936, 155] on div at bounding box center [857, 273] width 186 height 414
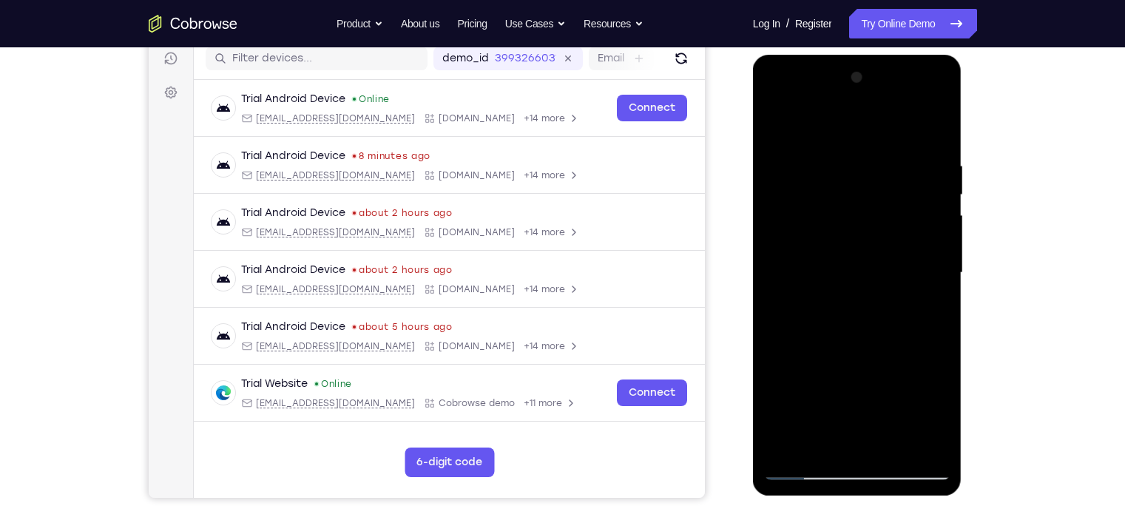
click at [924, 183] on div at bounding box center [857, 273] width 186 height 414
click at [927, 171] on div at bounding box center [857, 273] width 186 height 414
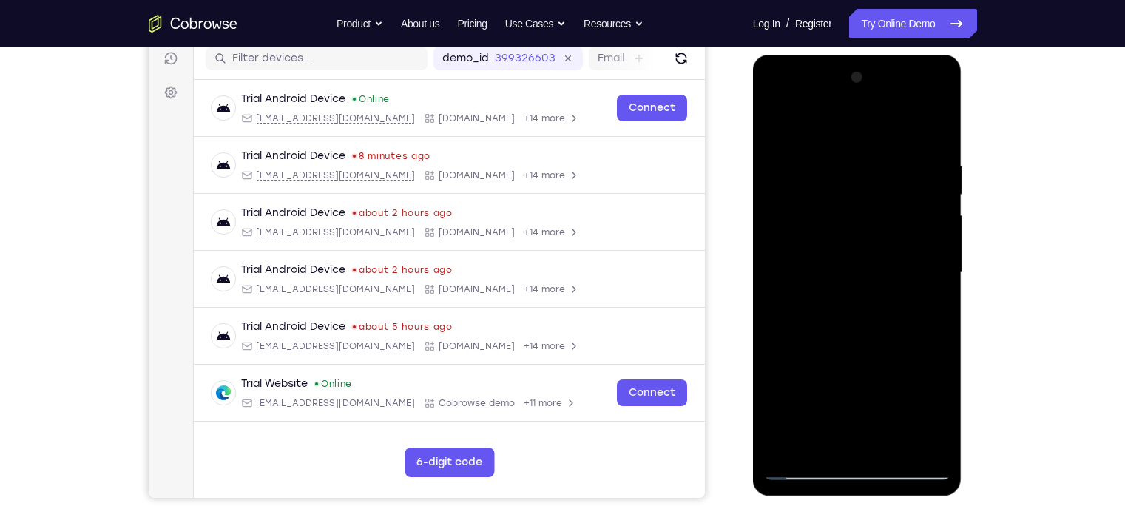
click at [917, 153] on div at bounding box center [857, 273] width 186 height 414
click at [784, 178] on div at bounding box center [857, 273] width 186 height 414
click at [932, 133] on div at bounding box center [857, 273] width 186 height 414
drag, startPoint x: 861, startPoint y: 188, endPoint x: 823, endPoint y: 311, distance: 129.2
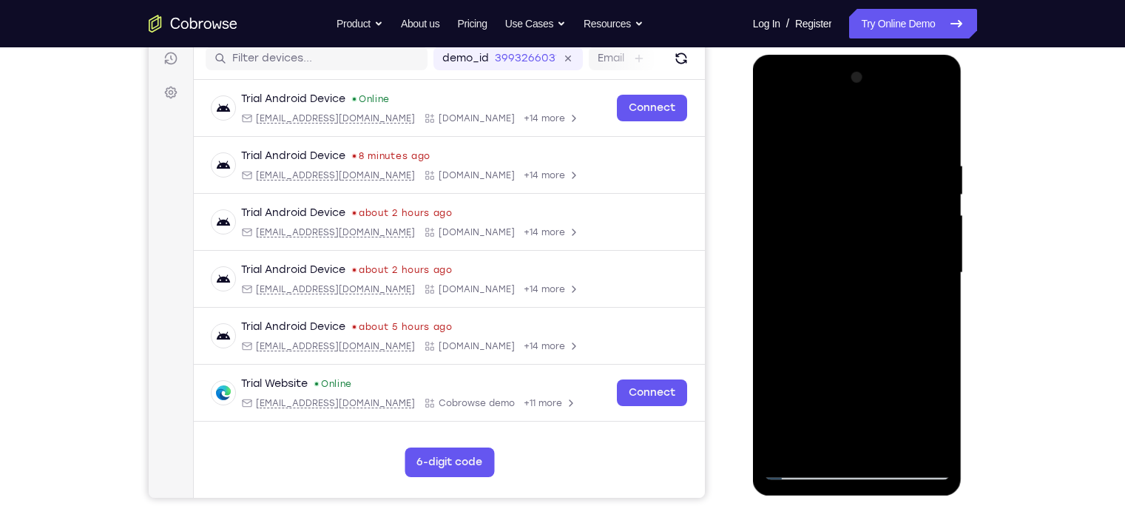
click at [823, 311] on div at bounding box center [857, 273] width 186 height 414
click at [943, 312] on div at bounding box center [857, 273] width 186 height 414
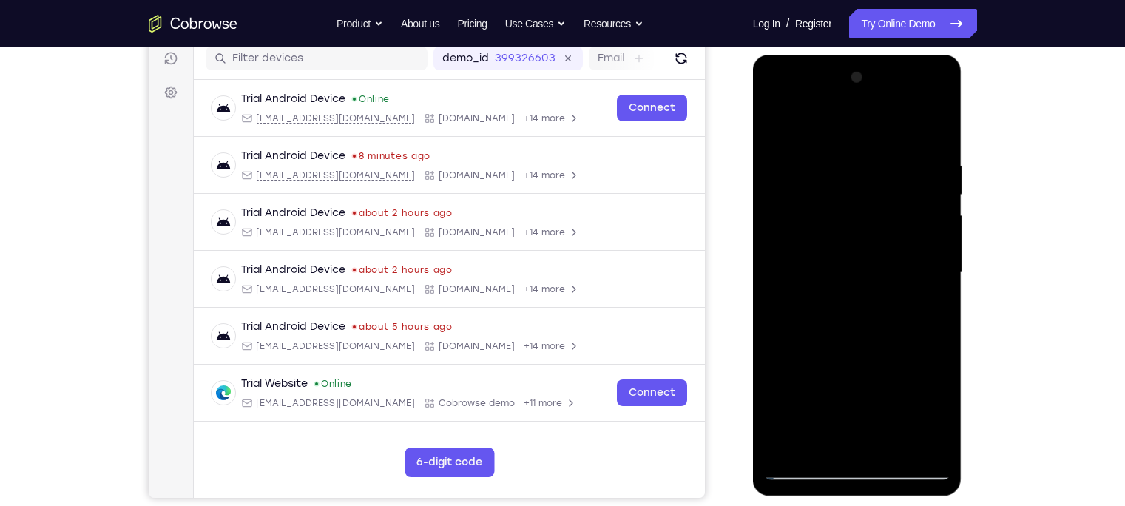
click at [943, 312] on div at bounding box center [857, 273] width 186 height 414
drag, startPoint x: 895, startPoint y: 160, endPoint x: 780, endPoint y: 210, distance: 125.9
click at [780, 210] on div at bounding box center [857, 273] width 186 height 414
click at [819, 144] on div at bounding box center [857, 273] width 186 height 414
click at [910, 177] on div at bounding box center [857, 273] width 186 height 414
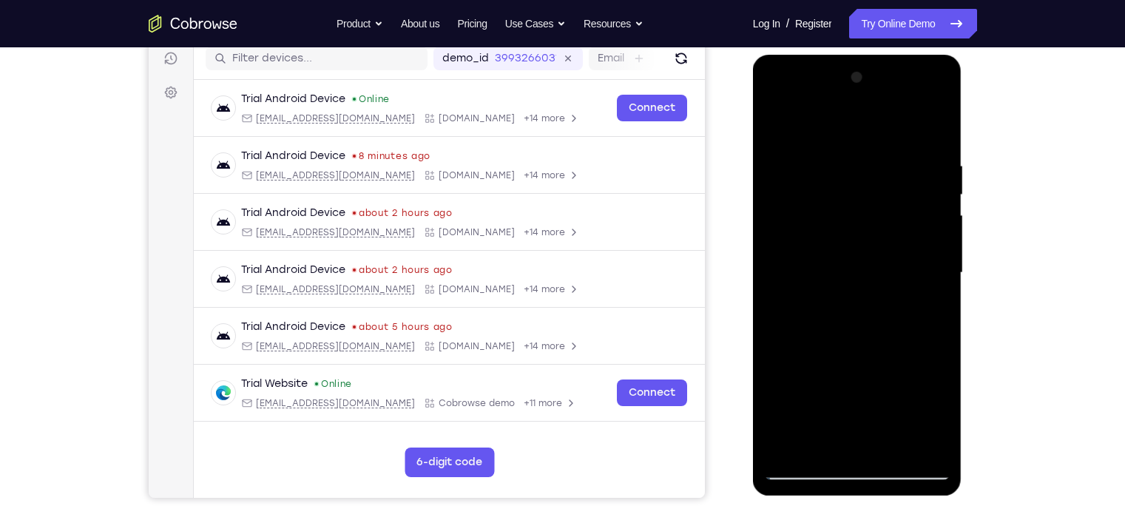
click at [910, 177] on div at bounding box center [857, 273] width 186 height 414
click at [798, 199] on div at bounding box center [857, 273] width 186 height 414
click at [907, 199] on div at bounding box center [857, 273] width 186 height 414
click at [925, 233] on div at bounding box center [857, 273] width 186 height 414
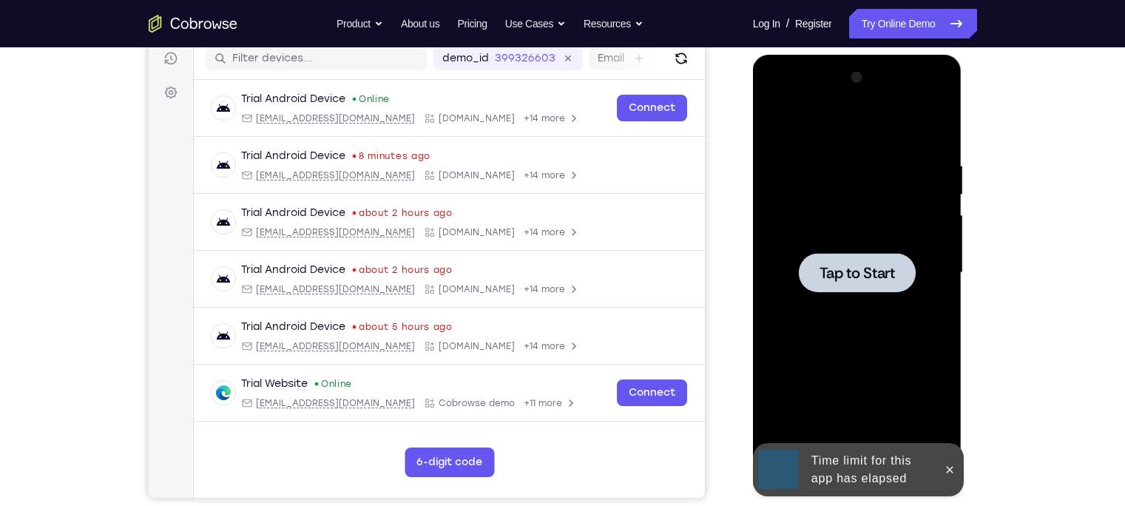
click at [925, 55] on div "Tap to Start" at bounding box center [857, 55] width 209 height 0
